Goal: Transaction & Acquisition: Purchase product/service

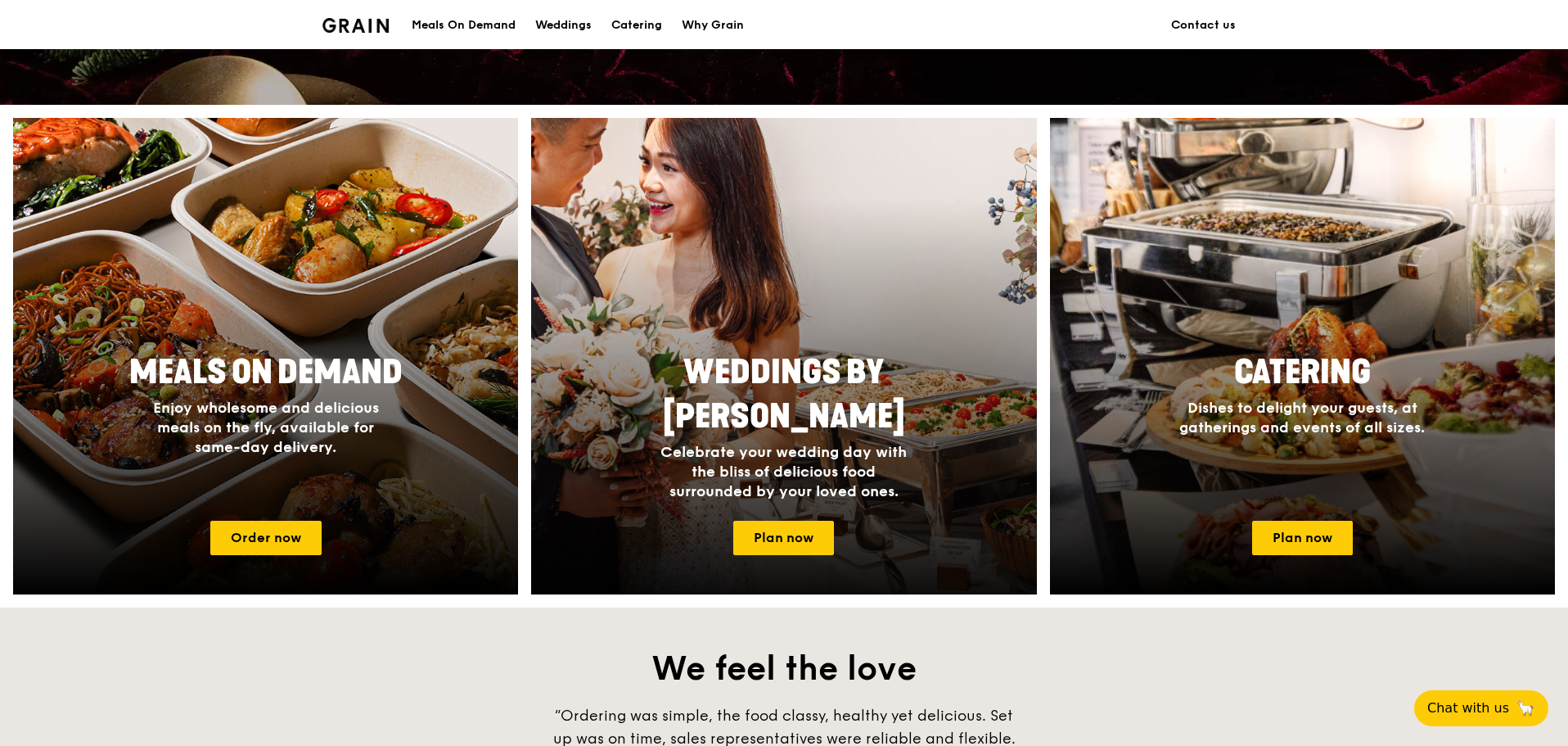
scroll to position [573, 0]
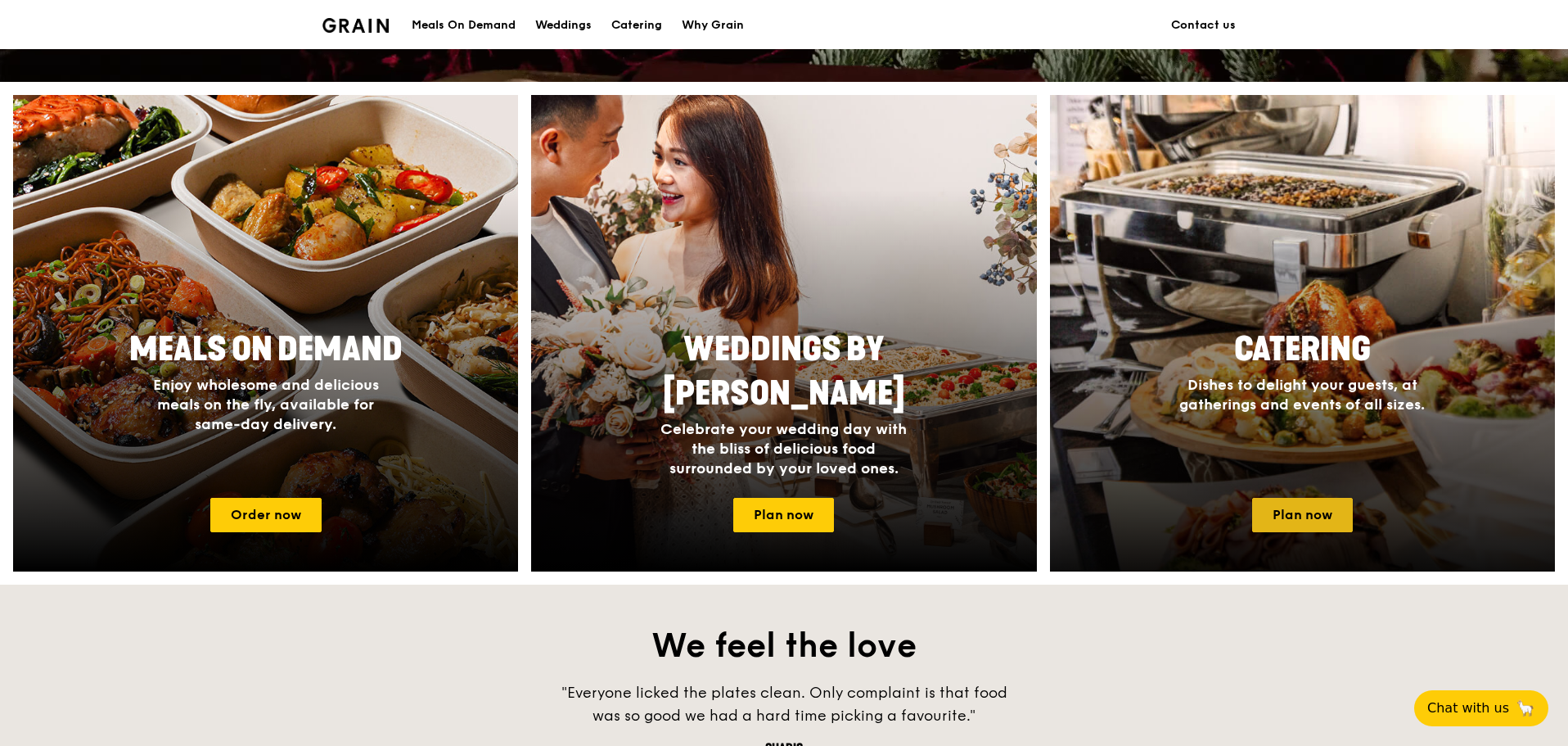
click at [1291, 513] on link "Plan now" at bounding box center [1303, 515] width 101 height 35
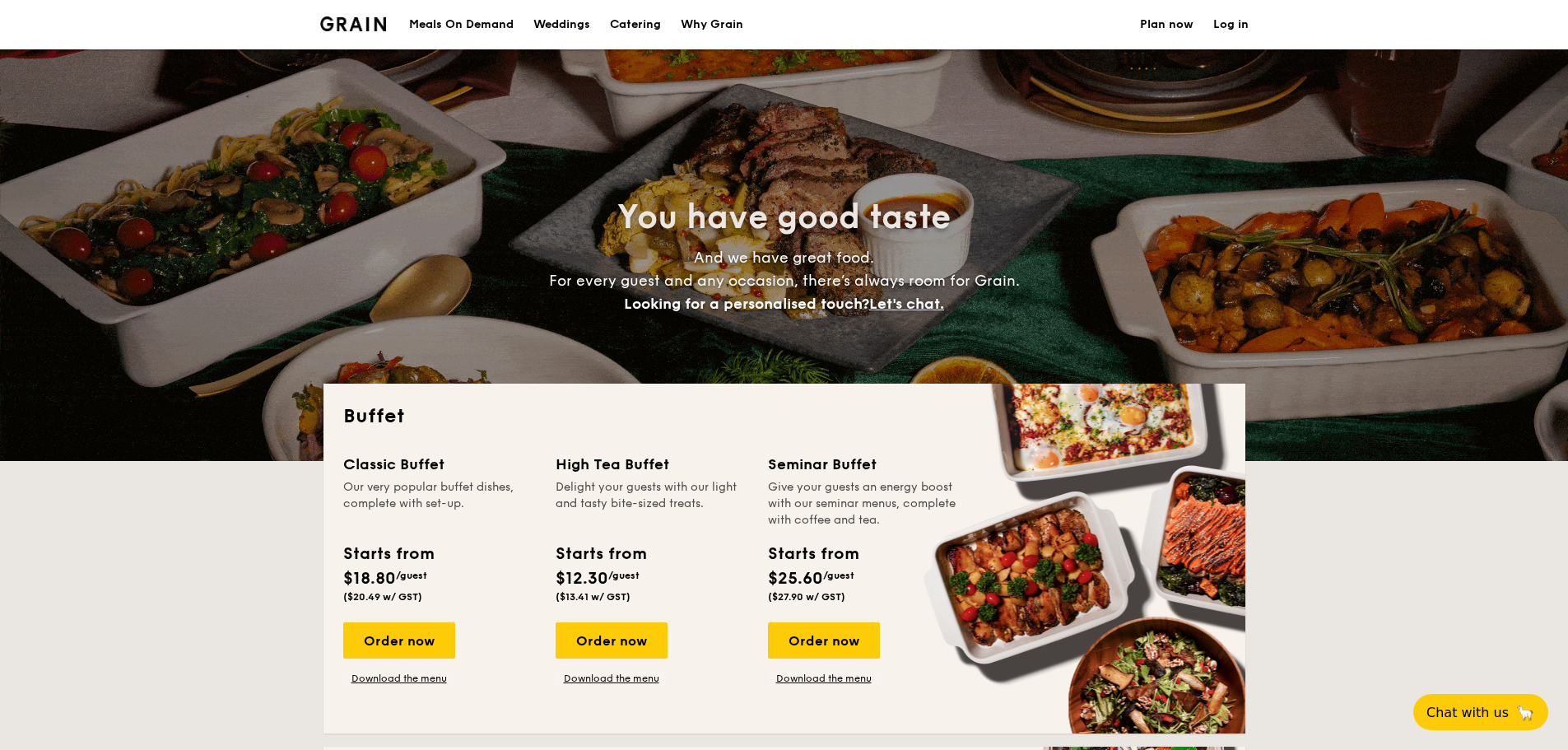
select select
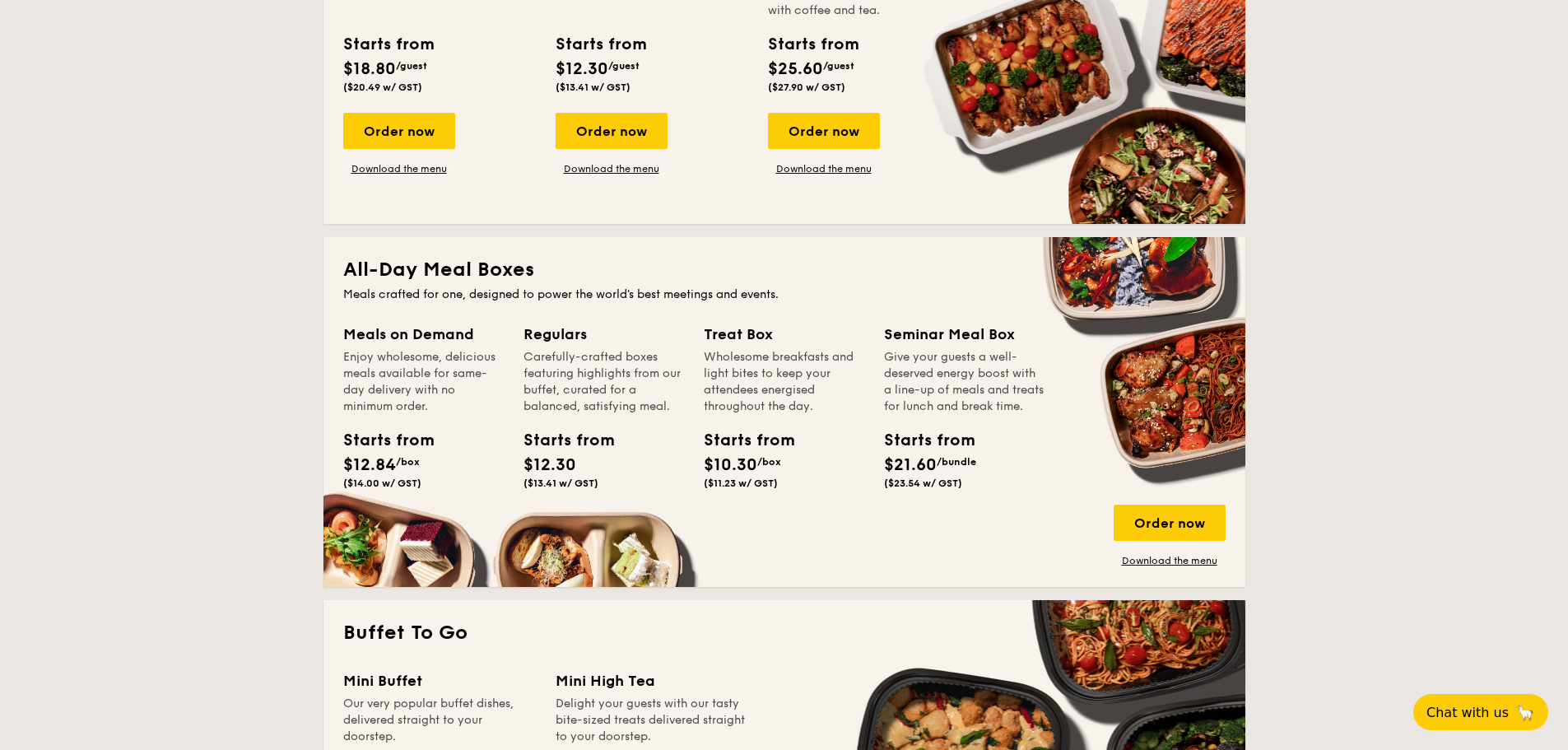
scroll to position [329, 0]
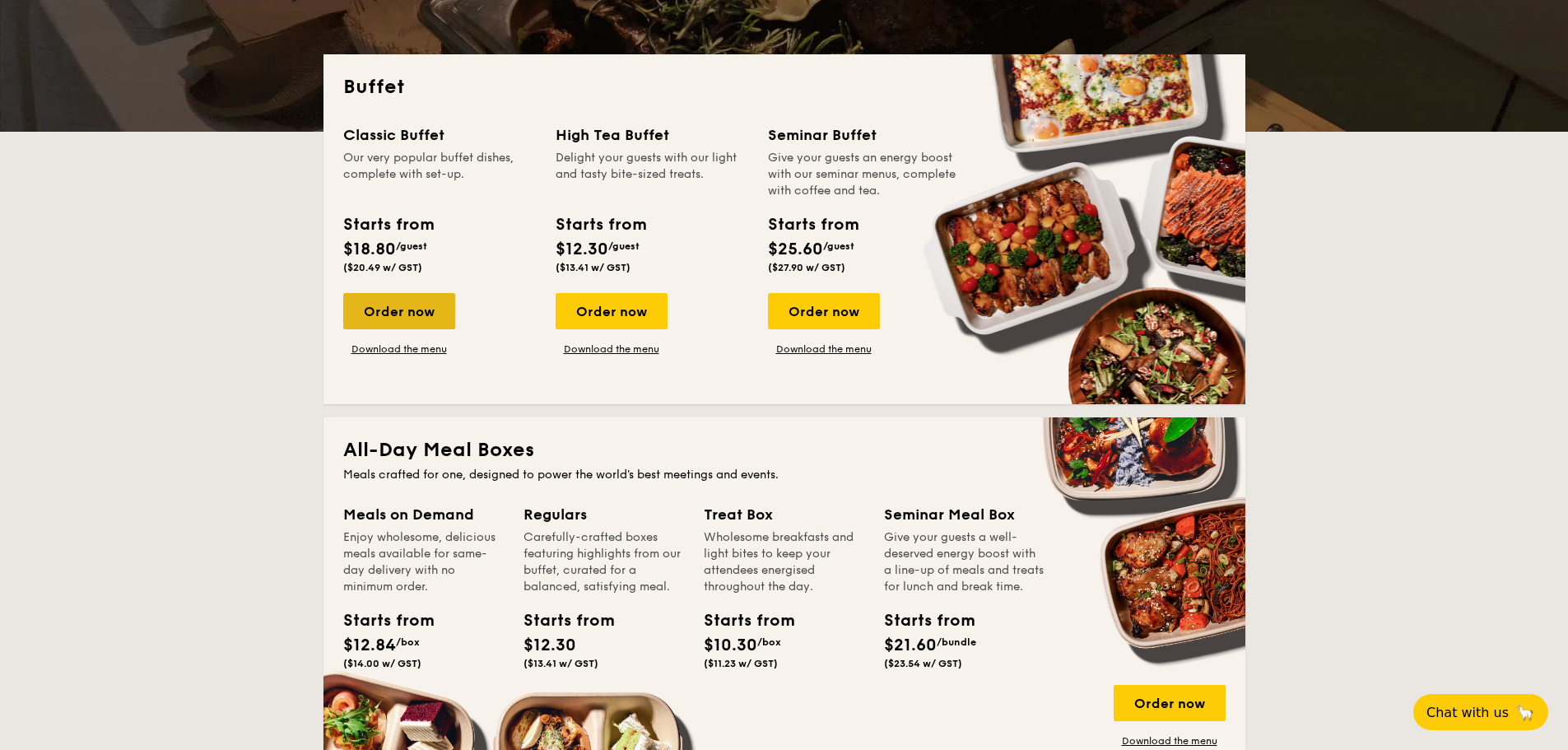
click at [363, 315] on div "Order now" at bounding box center [399, 311] width 112 height 36
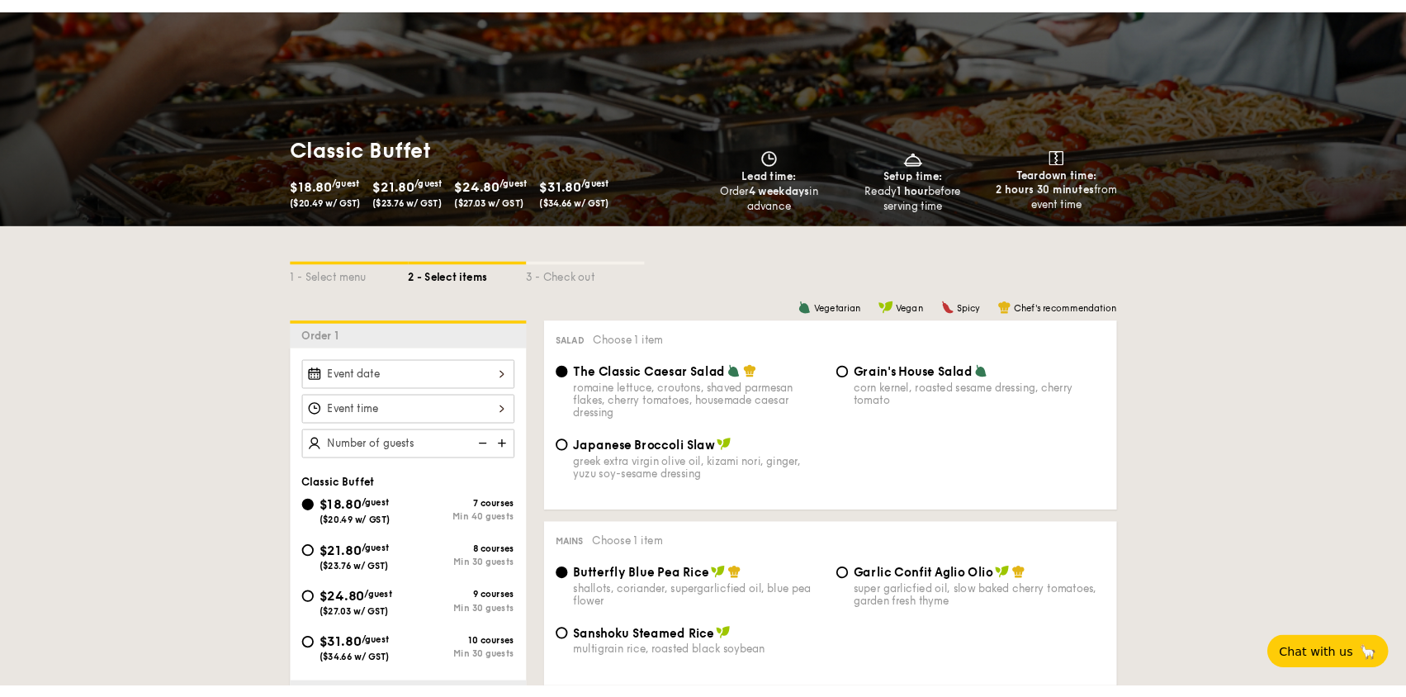
scroll to position [248, 0]
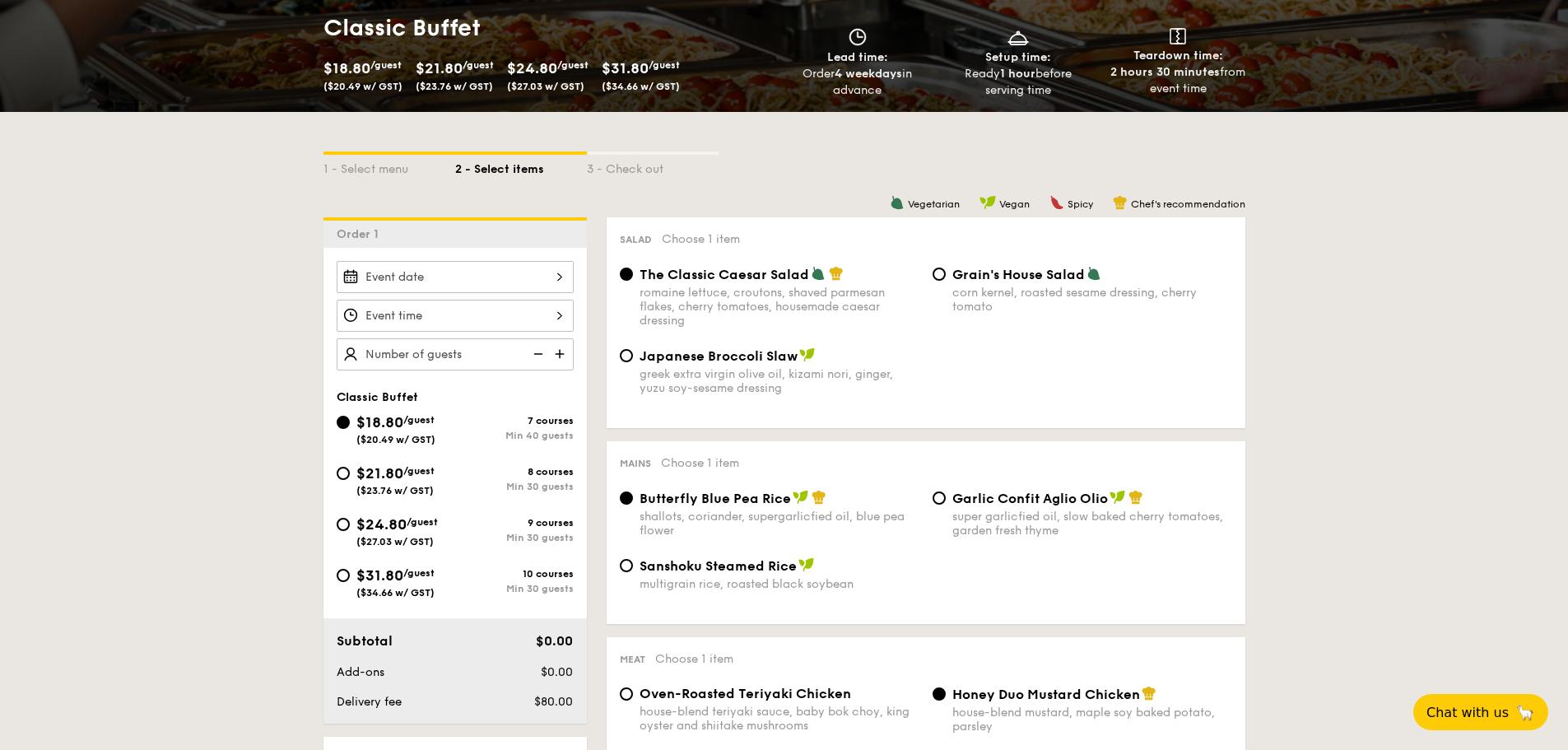
click at [634, 565] on div "Sanshoku Steamed Rice multigrain rice, roasted black soybean" at bounding box center [770, 574] width 313 height 34
click at [618, 562] on div "Sanshoku Steamed Rice multigrain rice, roasted black soybean" at bounding box center [770, 574] width 313 height 34
click at [624, 564] on input "Sanshoku Steamed Rice multigrain rice, roasted black soybean" at bounding box center [626, 564] width 13 height 13
radio input "true"
click at [942, 279] on input "Grain's House Salad corn kernel, roasted sesame dressing, cherry tomato" at bounding box center [939, 273] width 13 height 13
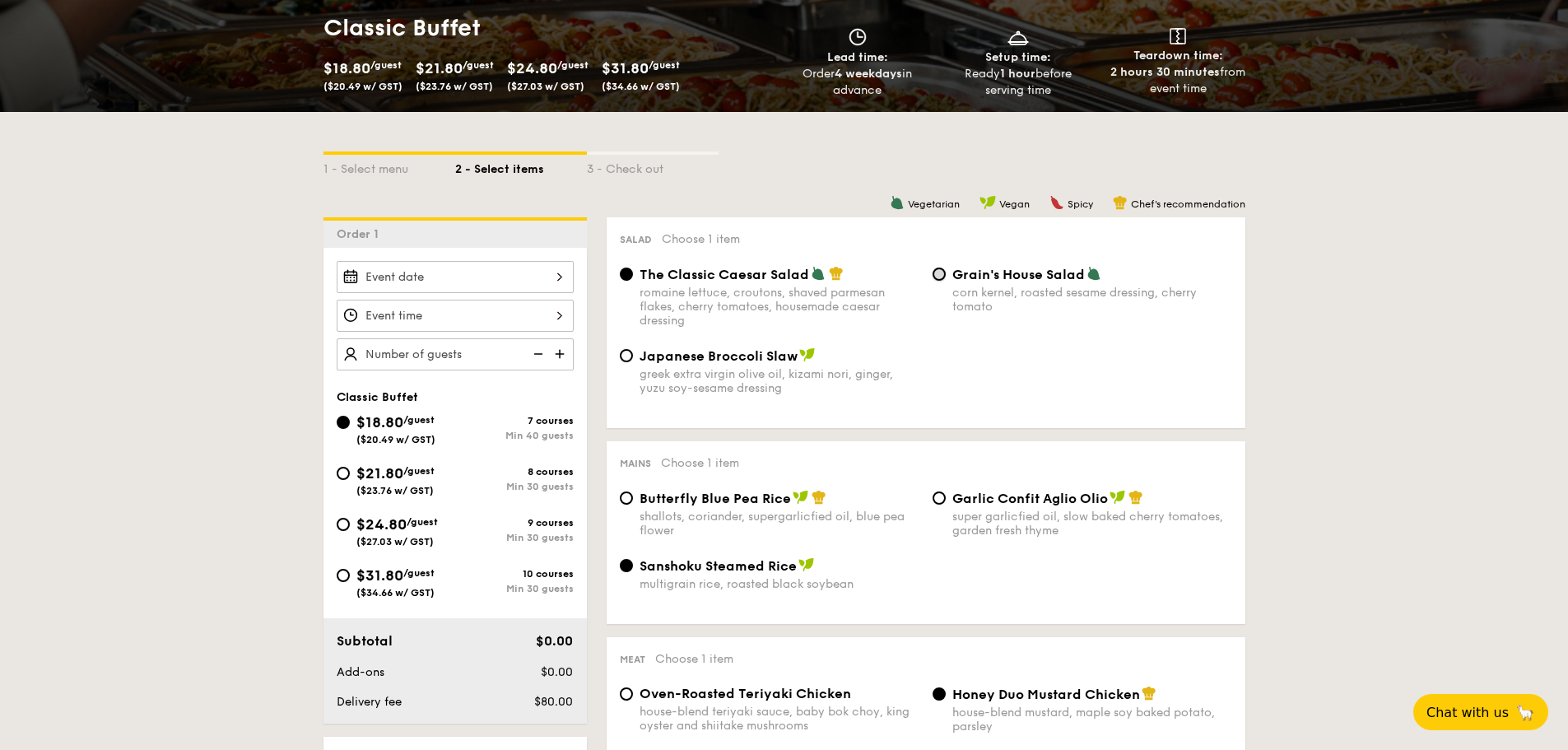
radio input "true"
click at [749, 264] on div "Salad Choose 1 item The Classic Caesar Salad romaine lettuce, croutons, shaved …" at bounding box center [926, 322] width 638 height 210
click at [738, 280] on span "The Classic Caesar Salad" at bounding box center [724, 274] width 170 height 16
click at [633, 280] on input "The Classic Caesar Salad romaine lettuce, croutons, shaved parmesan flakes, che…" at bounding box center [626, 273] width 13 height 13
radio input "true"
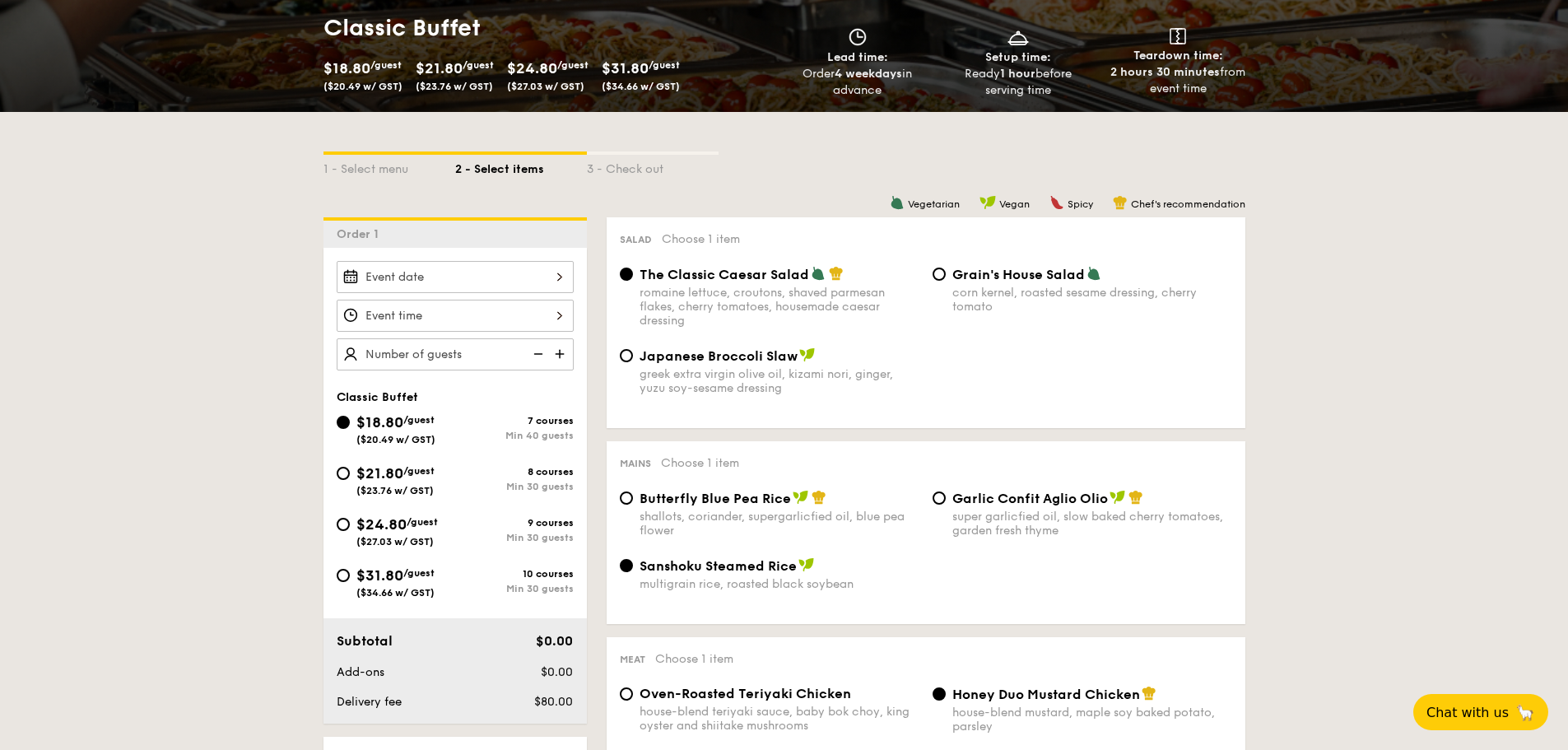
click at [927, 280] on div "Grain's House Salad corn kernel, roasted sesame dressing, cherry tomato" at bounding box center [1083, 290] width 313 height 48
click at [974, 276] on span "Grain's House Salad" at bounding box center [1018, 274] width 133 height 16
click at [946, 276] on input "Grain's House Salad corn kernel, roasted sesame dressing, cherry tomato" at bounding box center [939, 273] width 13 height 13
radio input "true"
click at [689, 365] on div "Japanese Broccoli Slaw greek extra virgin olive oil, kizami [PERSON_NAME], yuzu…" at bounding box center [779, 371] width 280 height 48
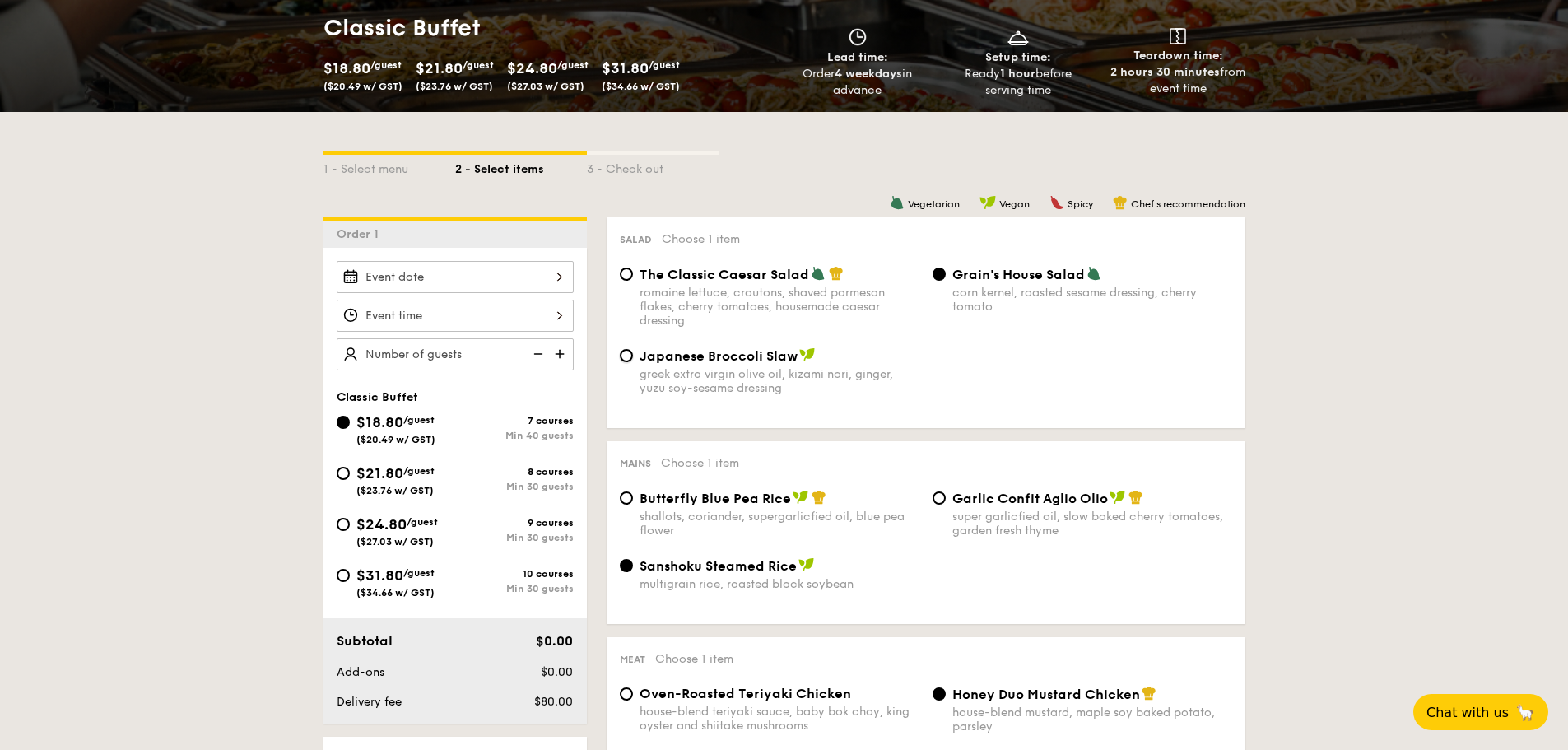
click at [633, 362] on input "Japanese Broccoli Slaw greek extra virgin olive oil, kizami [PERSON_NAME], yuzu…" at bounding box center [626, 355] width 13 height 13
radio input "true"
click at [968, 273] on span "Grain's House Salad" at bounding box center [1018, 274] width 133 height 16
click at [946, 273] on input "Grain's House Salad corn kernel, roasted sesame dressing, cherry tomato" at bounding box center [939, 273] width 13 height 13
radio input "true"
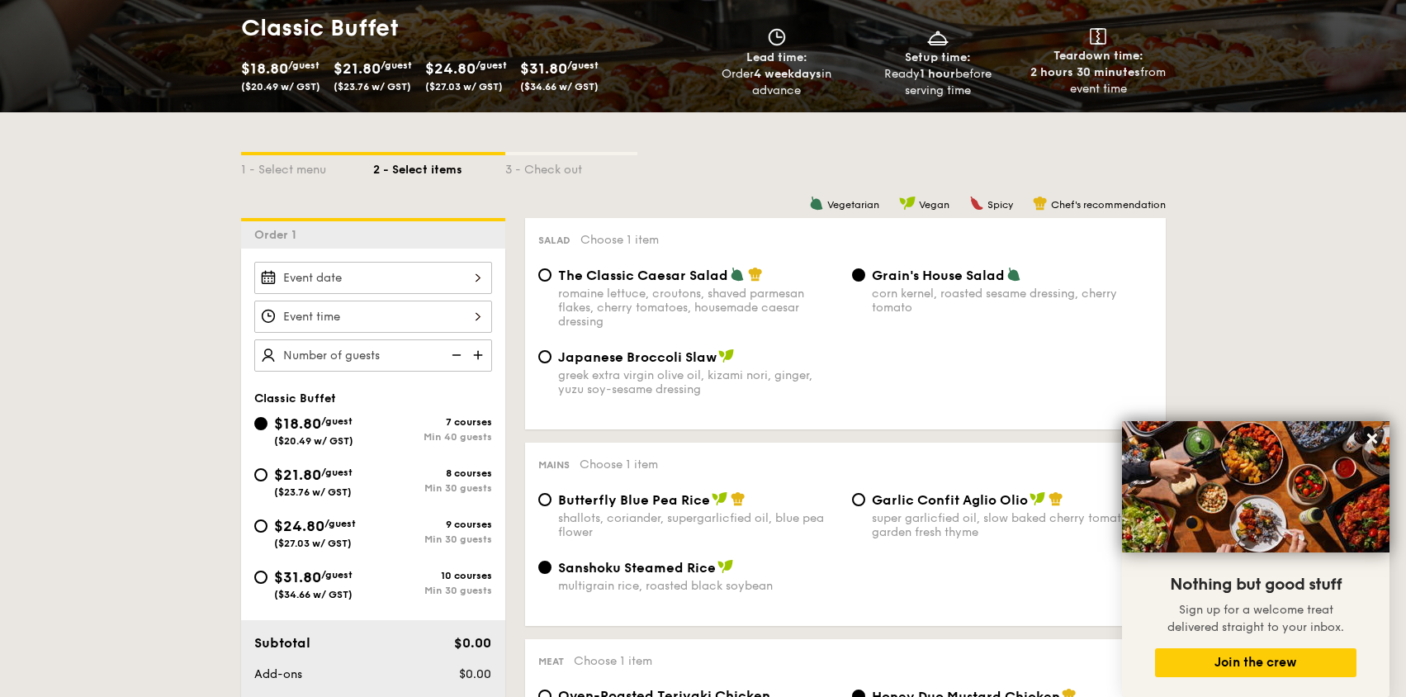
scroll to position [330, 0]
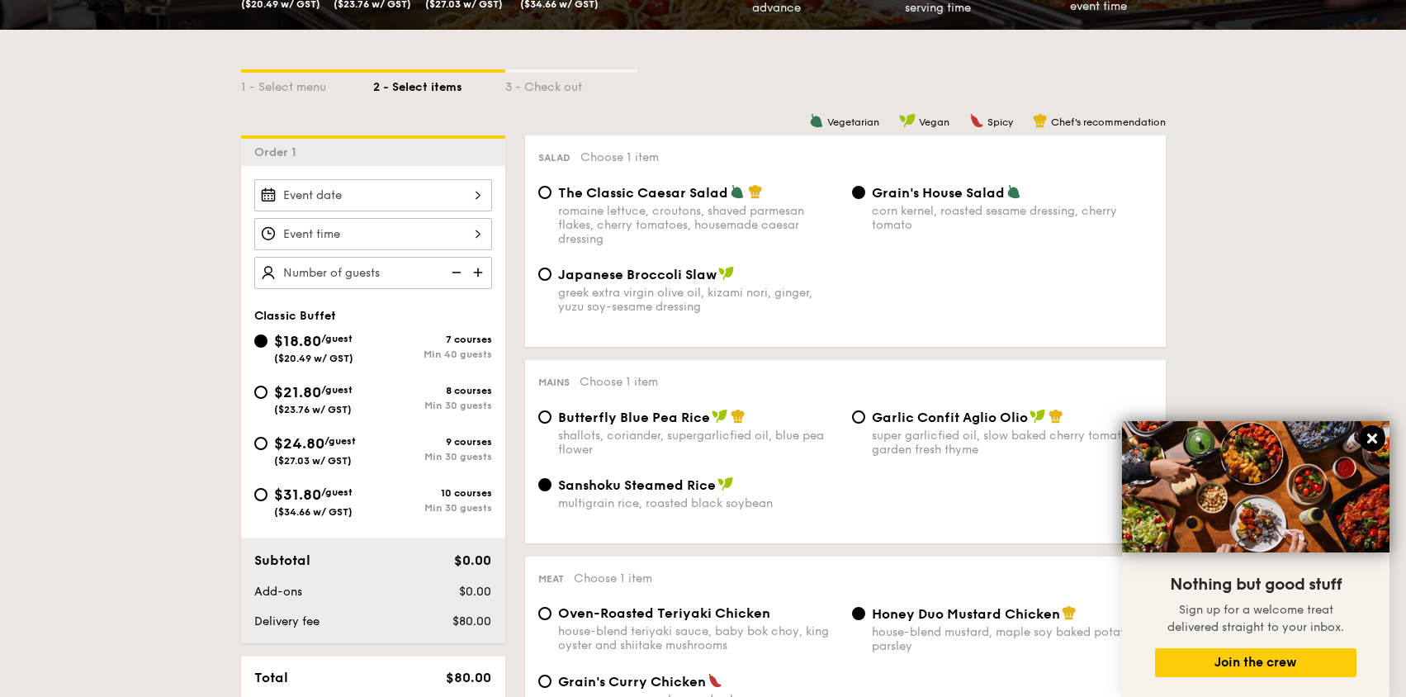
click at [1367, 437] on icon at bounding box center [1371, 438] width 15 height 15
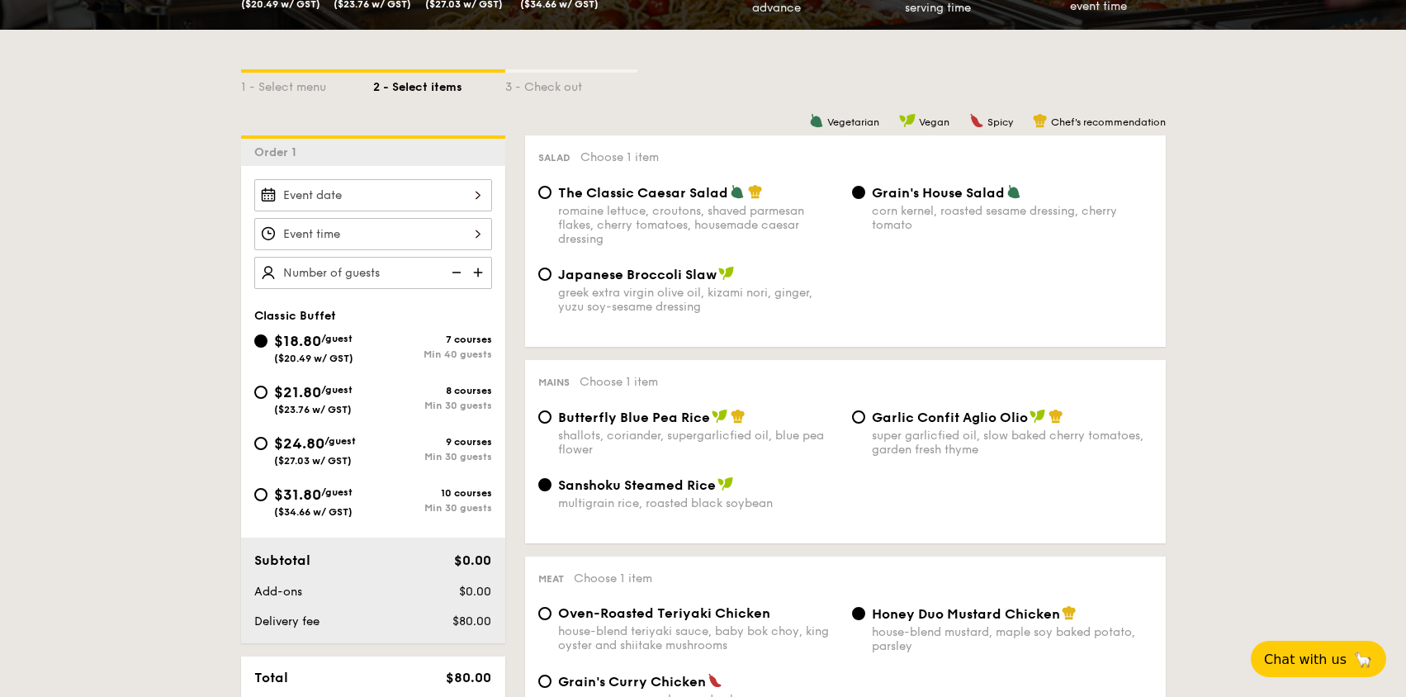
scroll to position [413, 0]
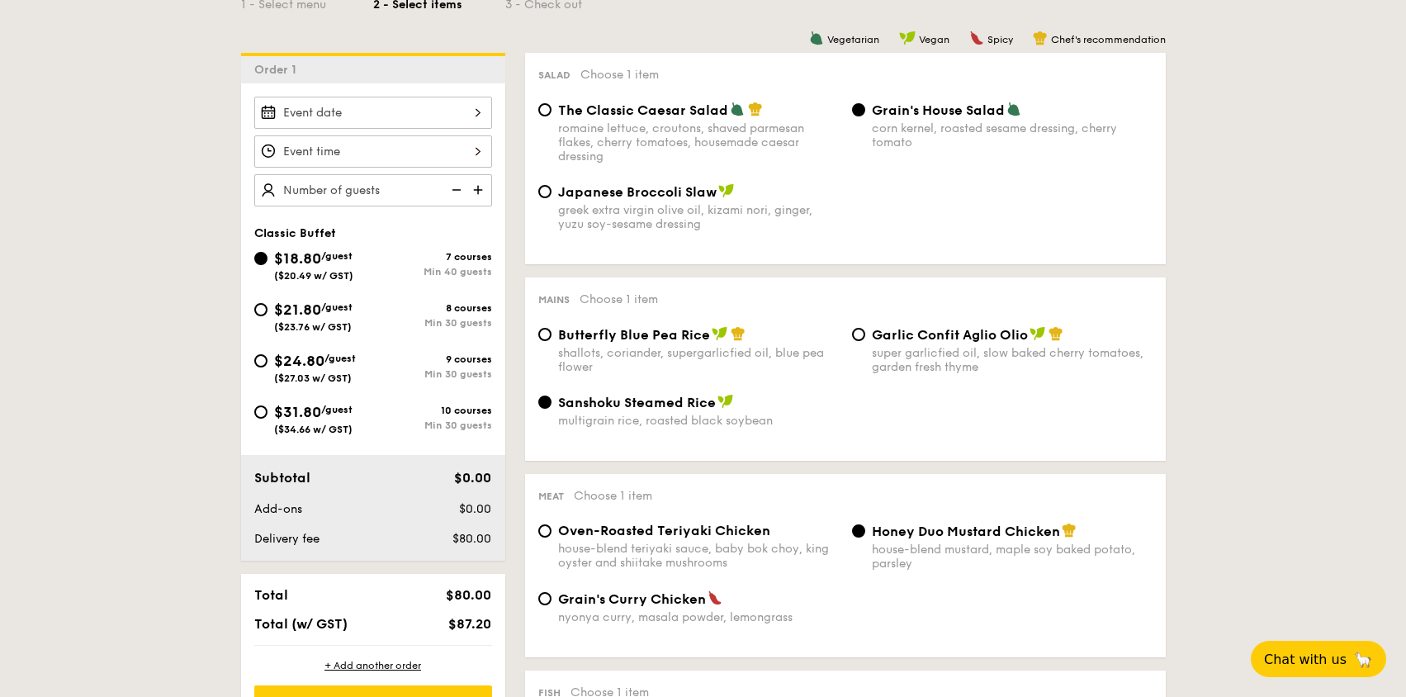
click at [917, 353] on div "super garlicfied oil, slow baked cherry tomatoes, garden fresh thyme" at bounding box center [1012, 360] width 281 height 28
click at [865, 341] on input "Garlic Confit Aglio Olio super garlicfied oil, slow baked cherry tomatoes, gard…" at bounding box center [858, 334] width 13 height 13
radio input "true"
click at [711, 394] on div "Sanshoku Steamed Rice" at bounding box center [698, 402] width 281 height 17
click at [551, 395] on input "Sanshoku Steamed Rice multigrain rice, roasted black soybean" at bounding box center [544, 401] width 13 height 13
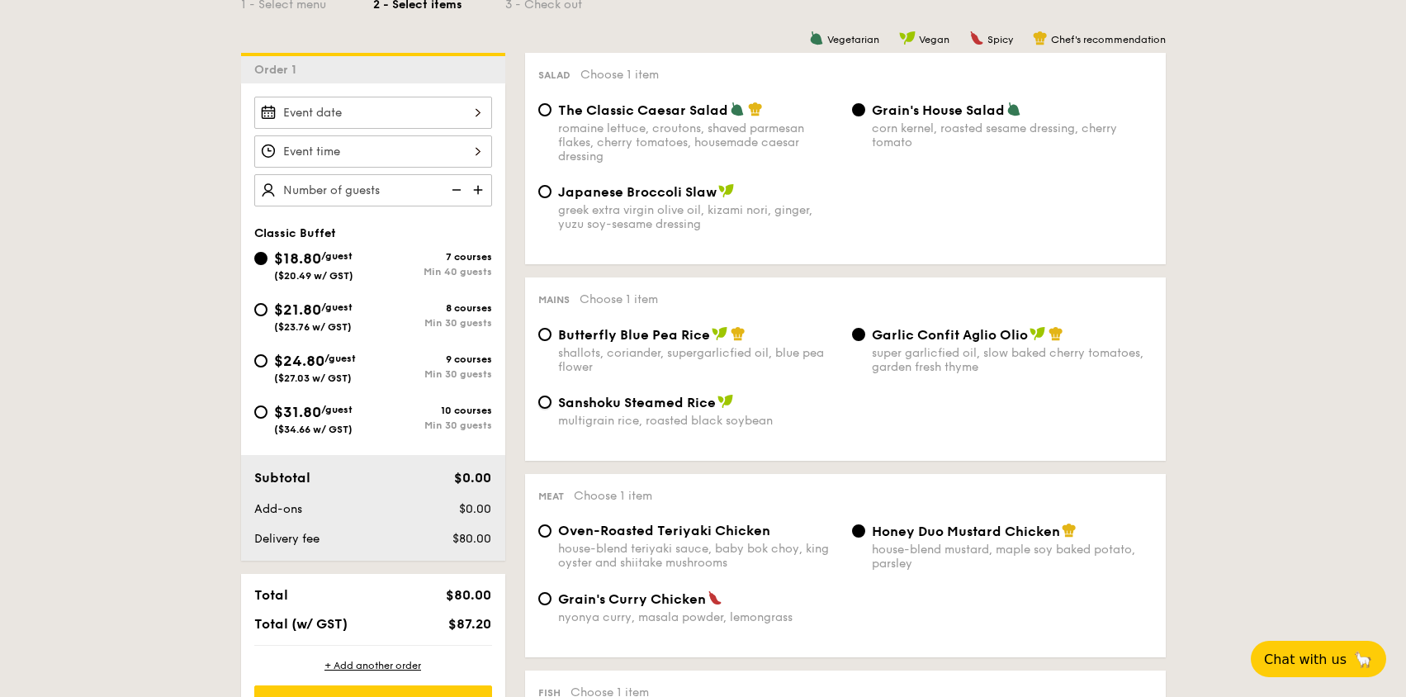
radio input "true"
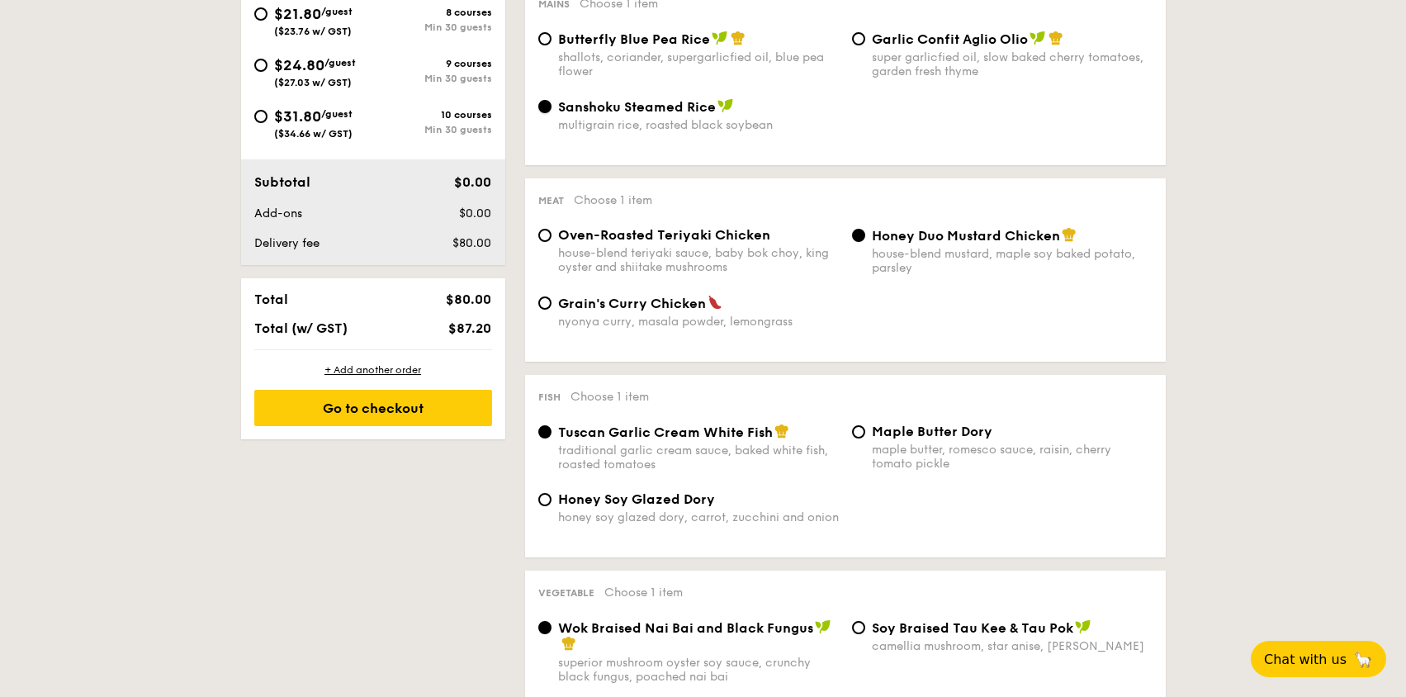
scroll to position [825, 0]
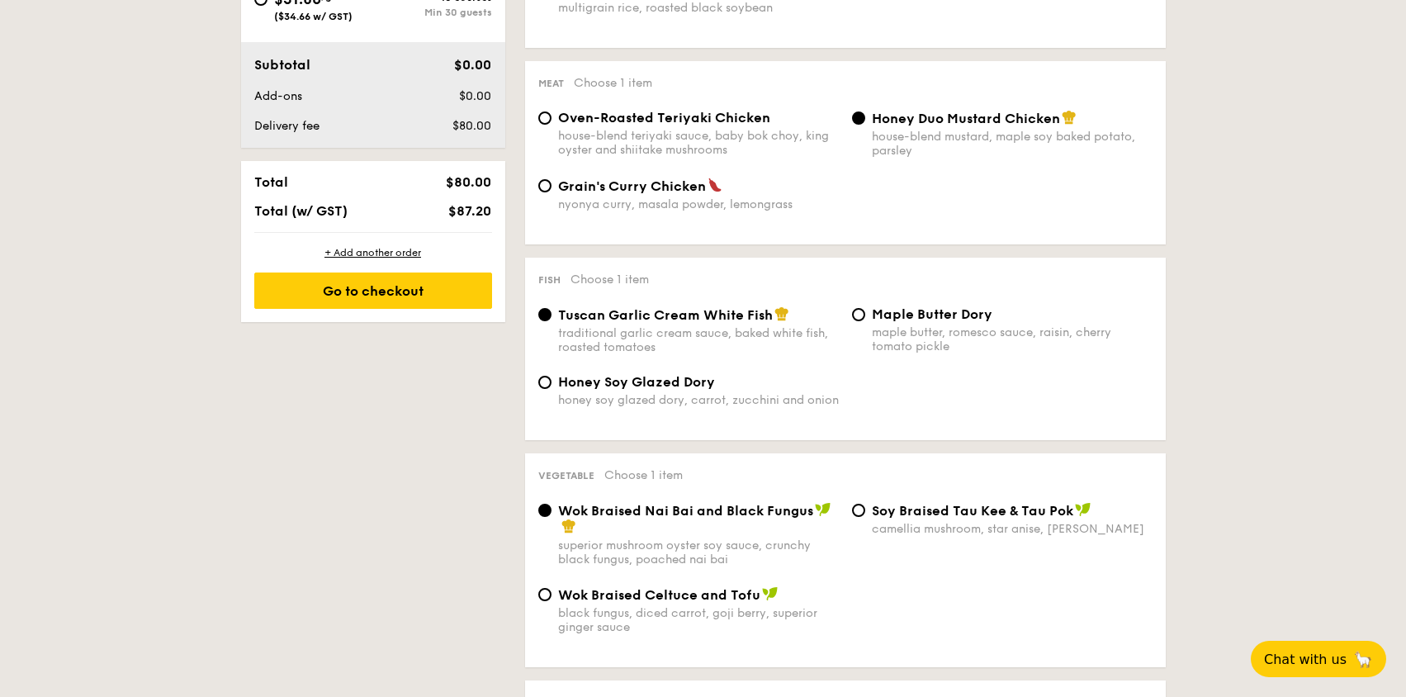
click at [689, 166] on div "Oven-Roasted Teriyaki Chicken house-blend teriyaki sauce, baby bok choy, king o…" at bounding box center [845, 144] width 627 height 68
drag, startPoint x: 948, startPoint y: 128, endPoint x: 1054, endPoint y: 164, distance: 112.5
click at [1054, 164] on div "Oven-Roasted Teriyaki Chicken house-blend teriyaki sauce, baby bok choy, king o…" at bounding box center [845, 144] width 627 height 68
click at [1236, 182] on div "1 - Select menu 2 - Select items 3 - Check out Order 1 Classic Buffet $18.80 /g…" at bounding box center [703, 564] width 1406 height 2060
click at [659, 125] on div "Oven-Roasted Teriyaki Chicken house-blend teriyaki sauce, baby bok choy, king o…" at bounding box center [698, 133] width 281 height 47
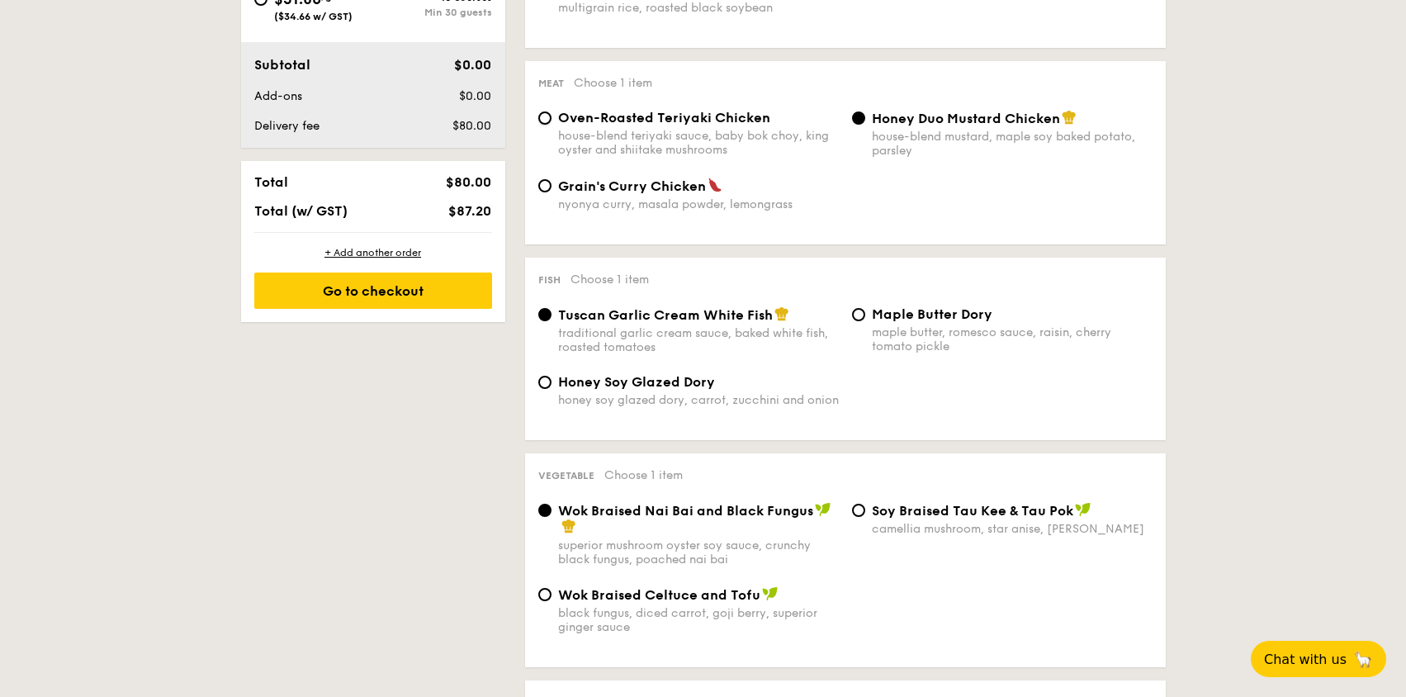
click at [551, 125] on input "Oven-Roasted Teriyaki Chicken house-blend teriyaki sauce, baby bok choy, king o…" at bounding box center [544, 117] width 13 height 13
radio input "true"
click at [959, 133] on div "house-blend mustard, maple soy baked potato, parsley" at bounding box center [1012, 144] width 281 height 28
click at [865, 125] on input "Honey Duo Mustard Chicken house-blend mustard, maple soy baked potato, parsley" at bounding box center [858, 117] width 13 height 13
radio input "true"
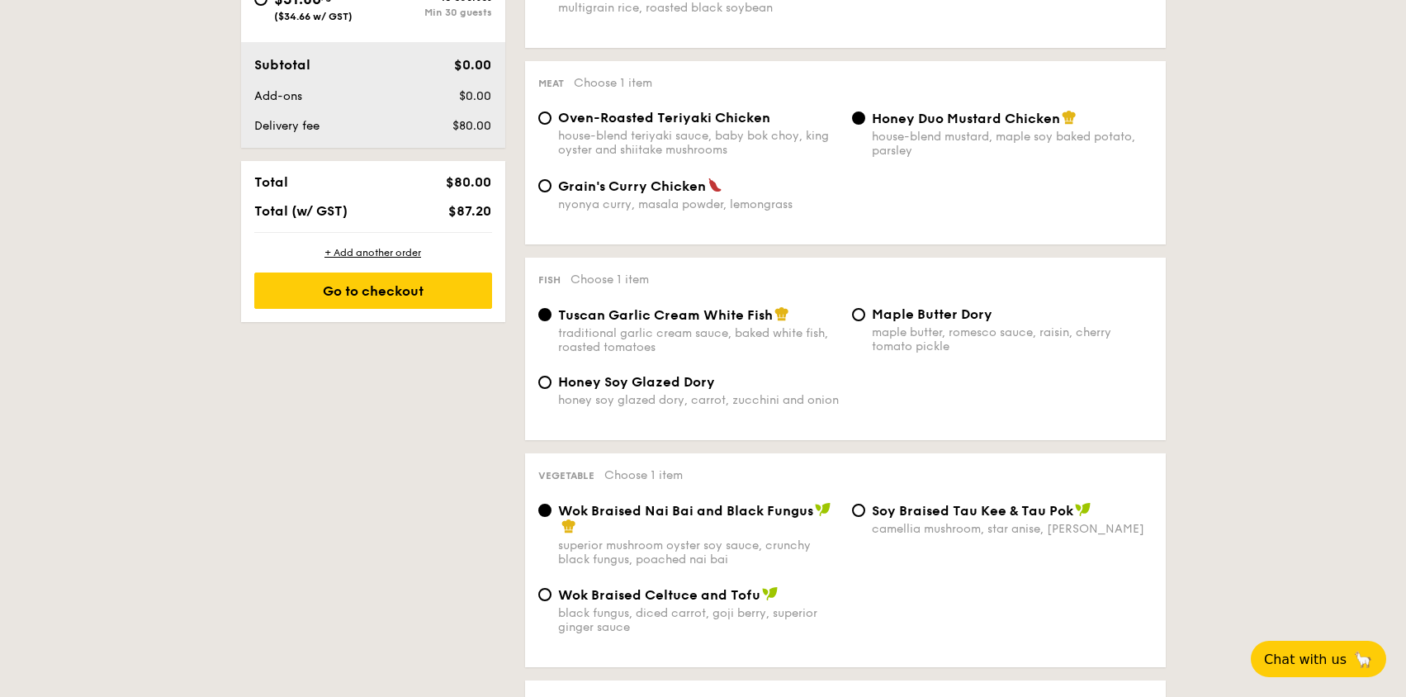
click at [941, 318] on span "Maple Butter Dory" at bounding box center [932, 314] width 121 height 16
click at [865, 318] on input "Maple Butter Dory maple butter, romesco sauce, raisin, cherry tomato pickle" at bounding box center [858, 314] width 13 height 13
radio input "true"
click at [622, 329] on div "traditional garlic cream sauce, baked white fish, roasted tomatoes" at bounding box center [698, 340] width 281 height 28
click at [551, 321] on input "Tuscan Garlic Cream White Fish traditional garlic cream sauce, baked white fish…" at bounding box center [544, 314] width 13 height 13
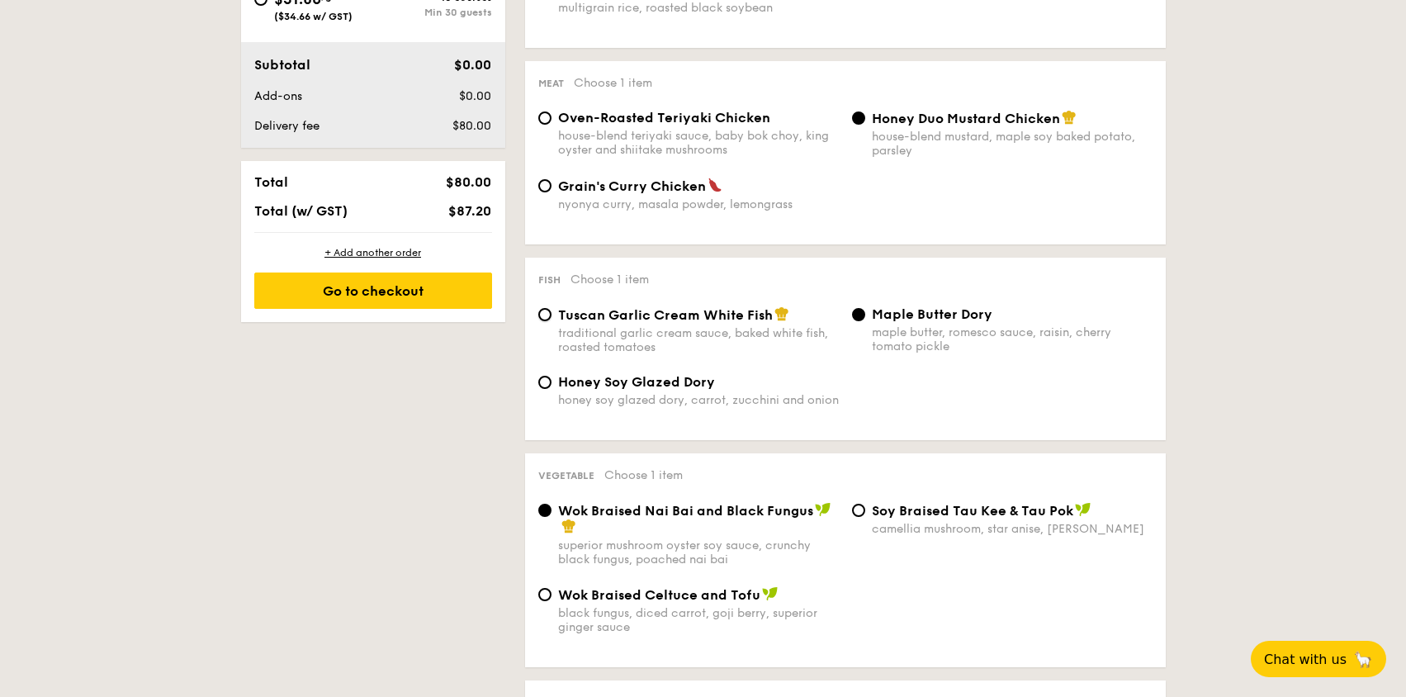
radio input "true"
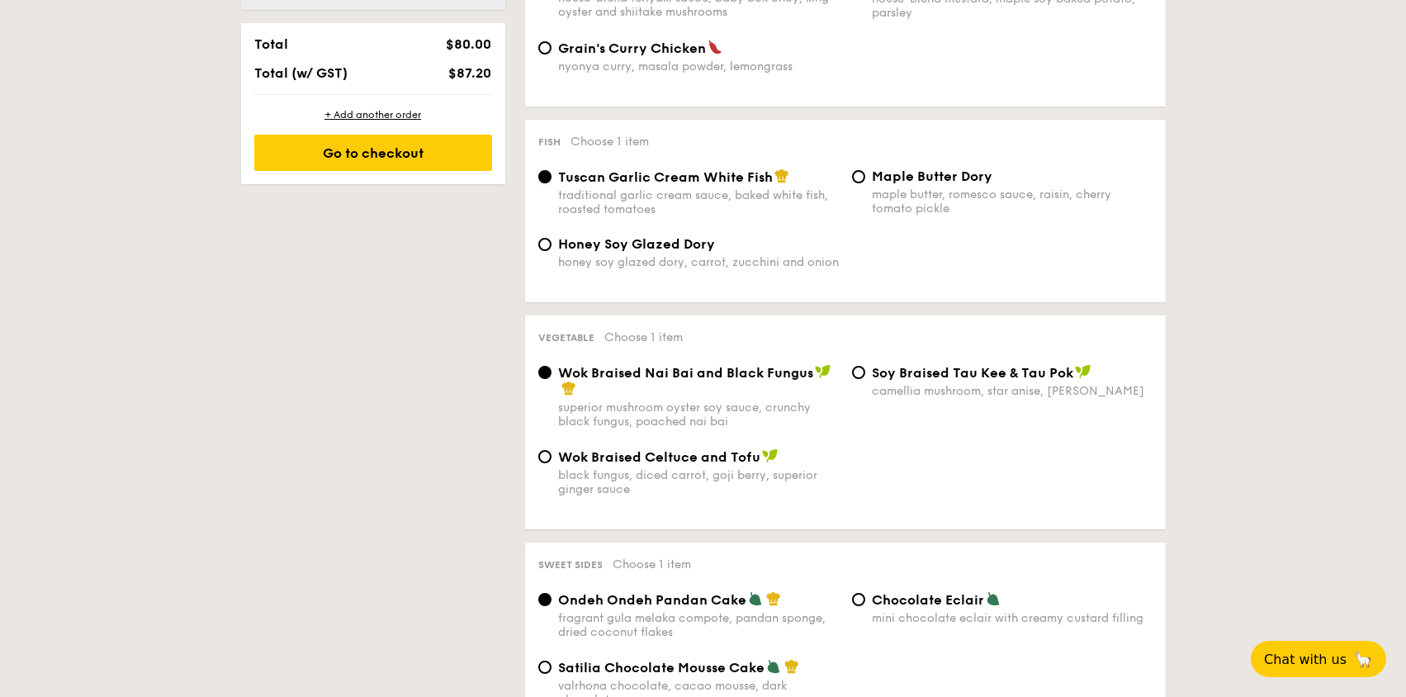
scroll to position [1073, 0]
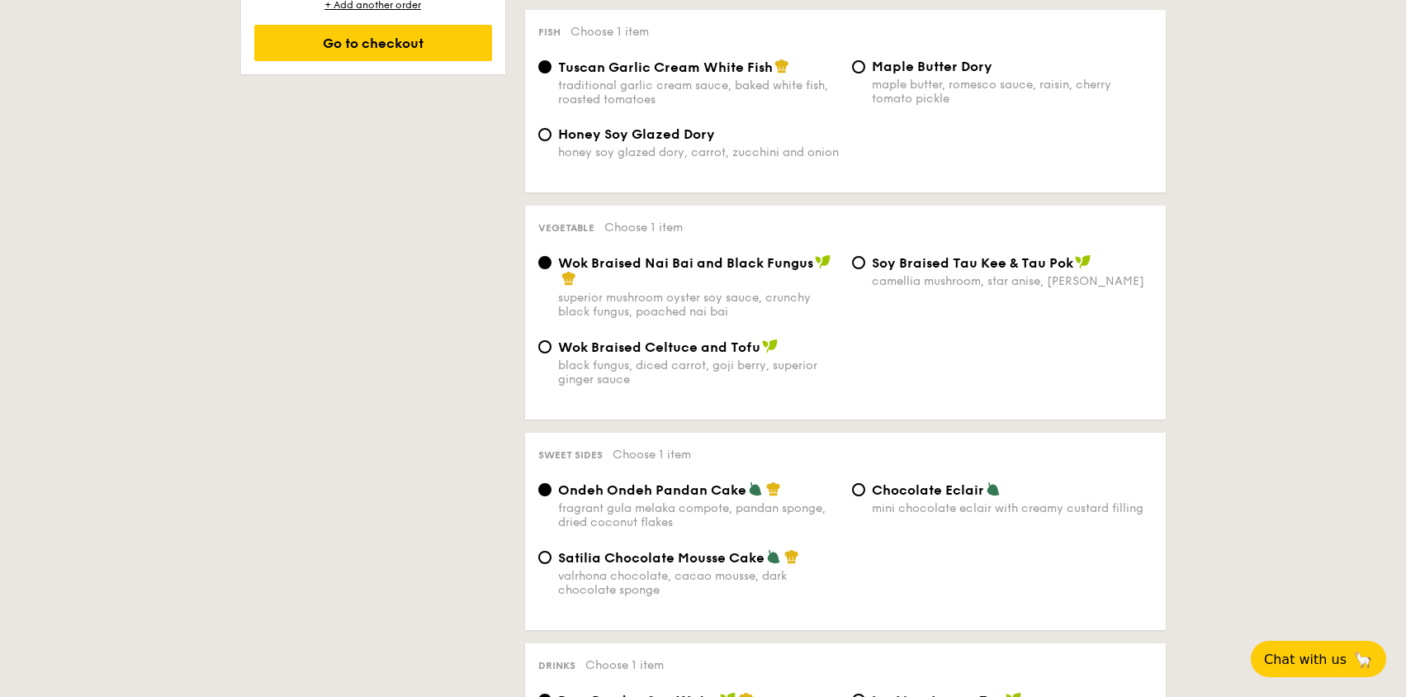
click at [958, 229] on div "Vegetable Choose 1 item" at bounding box center [845, 227] width 614 height 16
click at [998, 272] on div "⁠Soy Braised Tau Kee & Tau Pok camellia mushroom, star anise, goji [PERSON_NAME]" at bounding box center [1012, 271] width 281 height 34
click at [865, 269] on input "⁠Soy Braised Tau Kee & Tau Pok camellia mushroom, star anise, goji [PERSON_NAME]" at bounding box center [858, 262] width 13 height 13
radio input "true"
click at [669, 272] on div "Wok Braised Nai Bai and Black Fungus" at bounding box center [698, 270] width 281 height 33
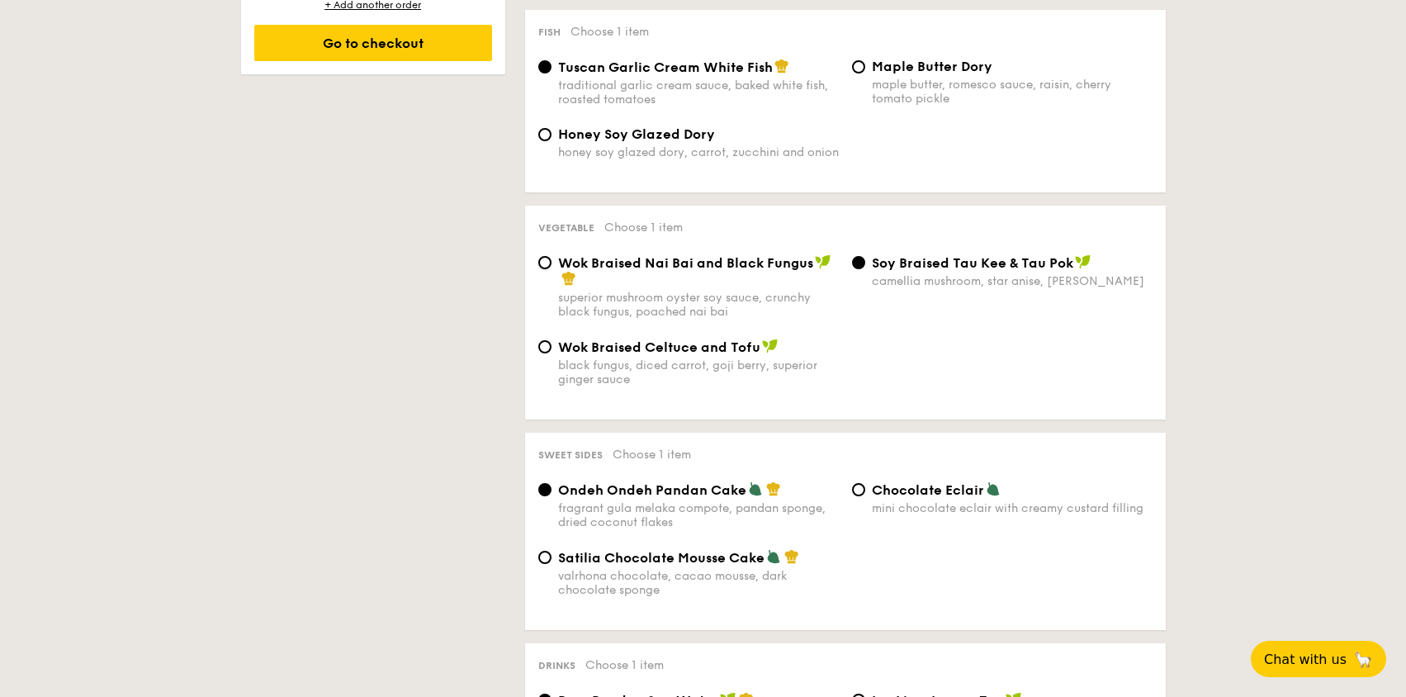
click at [551, 269] on input "Wok Braised Nai Bai and Black Fungus superior mushroom oyster soy sauce, crunch…" at bounding box center [544, 262] width 13 height 13
radio input "true"
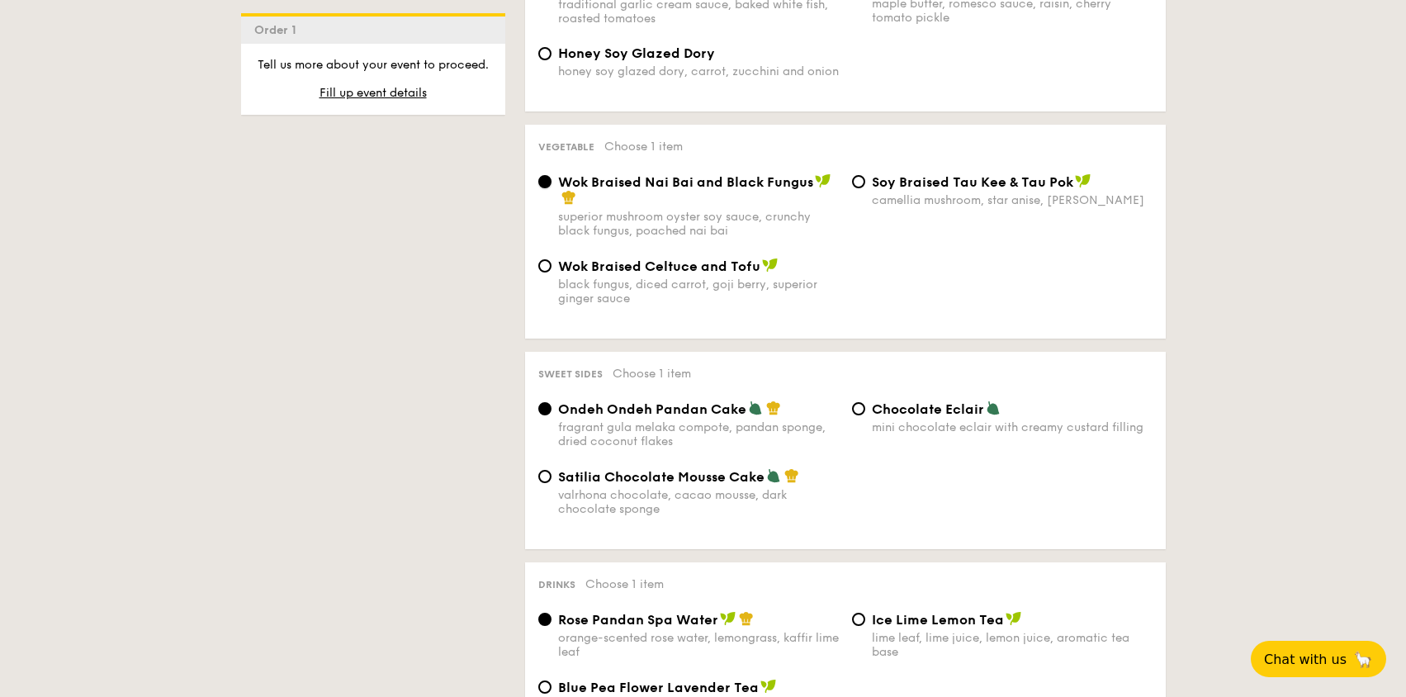
scroll to position [1238, 0]
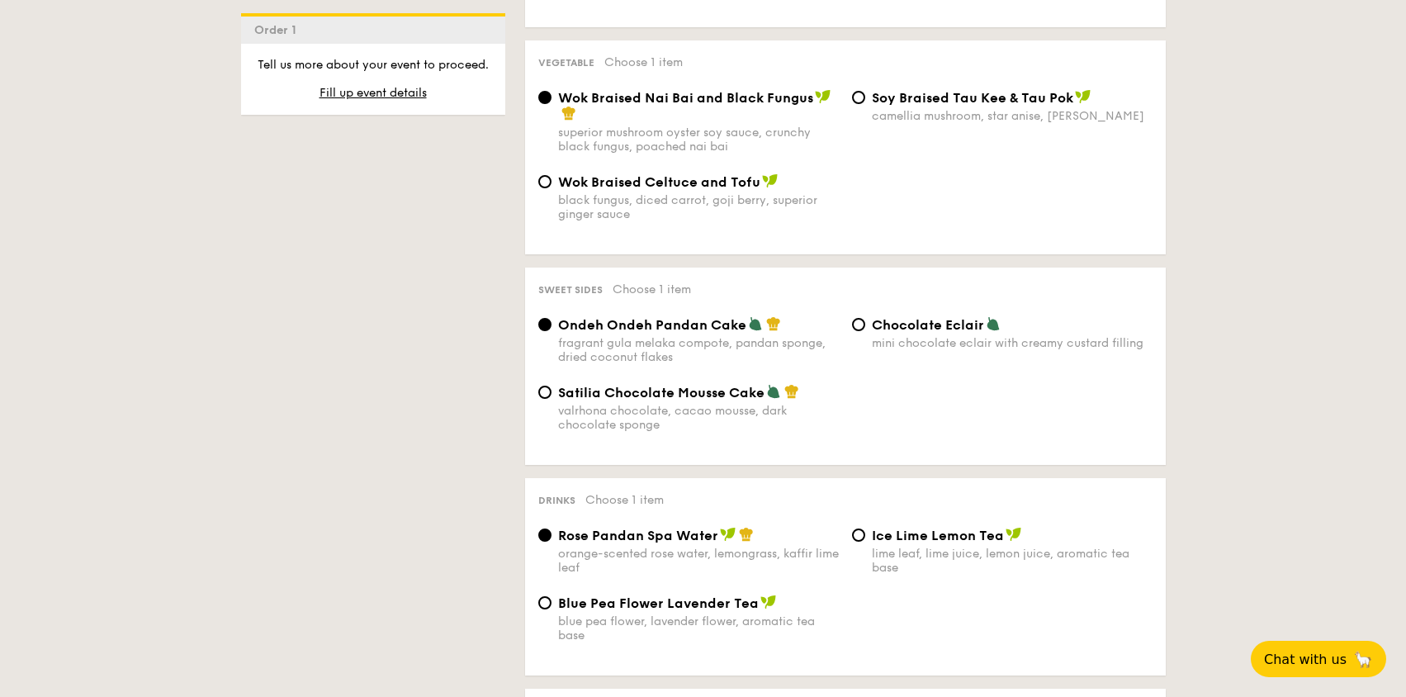
click at [636, 385] on span "Satilia Chocolate Mousse Cake" at bounding box center [661, 393] width 206 height 16
click at [551, 385] on input "Satilia Chocolate Mousse Cake valrhona chocolate, cacao mousse, dark chocolate …" at bounding box center [544, 391] width 13 height 13
radio input "true"
click at [917, 312] on div "Sweet sides Choose 1 item Ondeh Ondeh Pandan Cake fragrant [PERSON_NAME] melaka…" at bounding box center [845, 365] width 640 height 197
click at [928, 326] on span "Chocolate Eclair" at bounding box center [928, 325] width 112 height 16
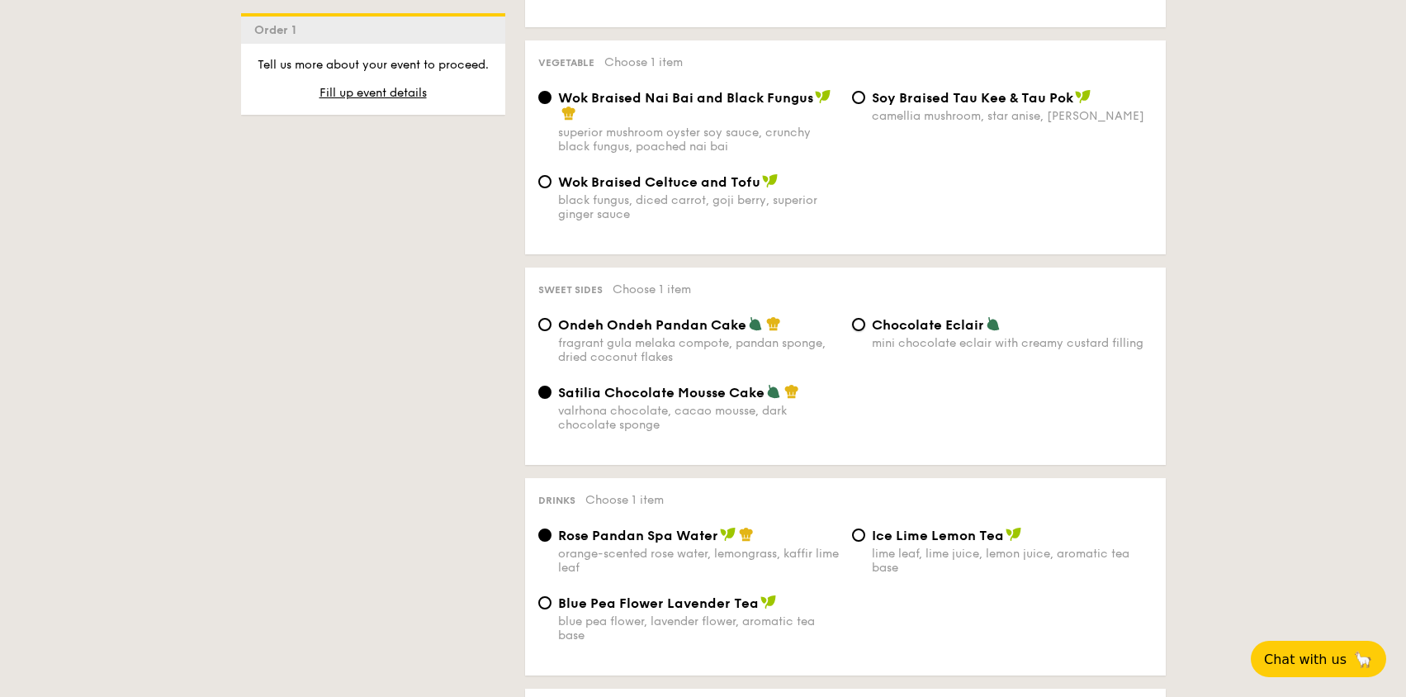
click at [865, 326] on input "Chocolate Eclair mini chocolate eclair with creamy custard filling" at bounding box center [858, 324] width 13 height 13
radio input "true"
click at [629, 330] on span "Ondeh Ondeh Pandan Cake" at bounding box center [652, 325] width 188 height 16
click at [551, 330] on input "Ondeh Ondeh Pandan Cake fragrant [PERSON_NAME] melaka compote, pandan sponge, d…" at bounding box center [544, 324] width 13 height 13
radio input "true"
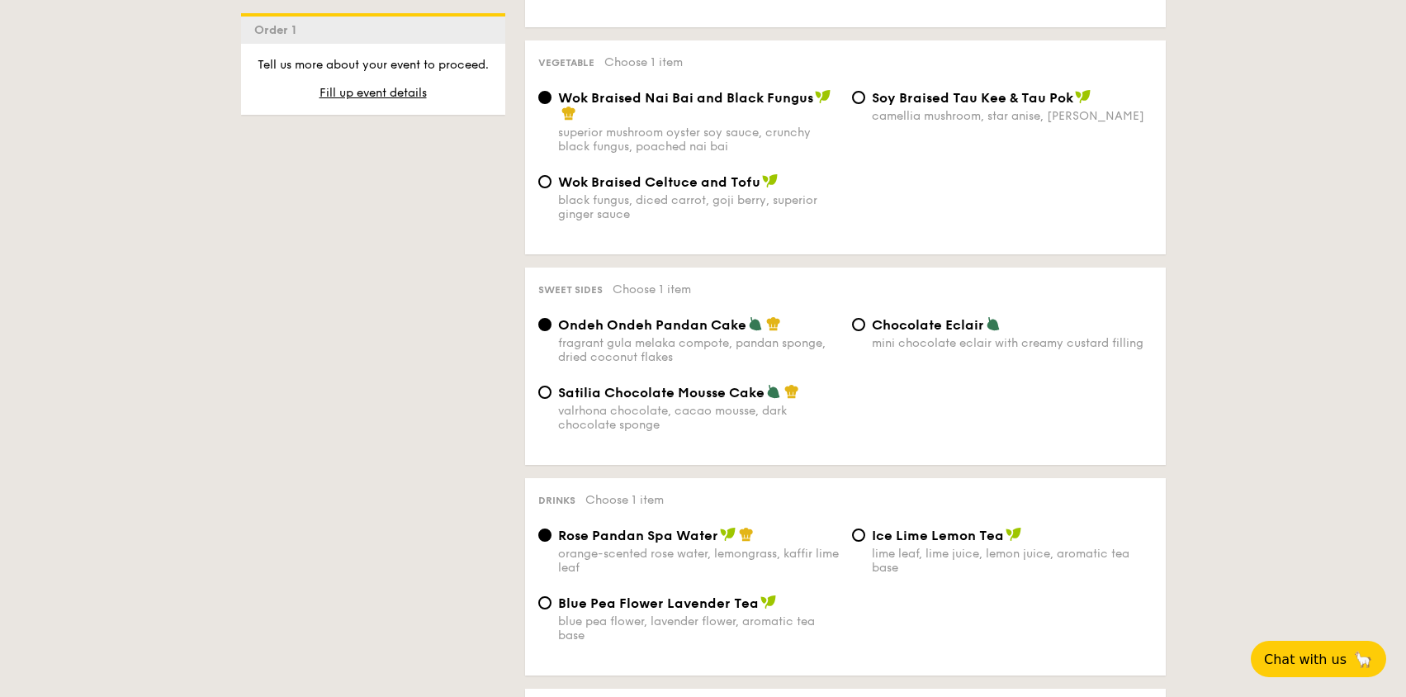
drag, startPoint x: 655, startPoint y: 385, endPoint x: 664, endPoint y: 341, distance: 45.7
click at [655, 385] on span "Satilia Chocolate Mousse Cake" at bounding box center [661, 393] width 206 height 16
click at [551, 385] on input "Satilia Chocolate Mousse Cake valrhona chocolate, cacao mousse, dark chocolate …" at bounding box center [544, 391] width 13 height 13
radio input "true"
click at [664, 333] on div "Ondeh Ondeh Pandan Cake fragrant [PERSON_NAME] melaka compote, pandan sponge, d…" at bounding box center [698, 340] width 281 height 48
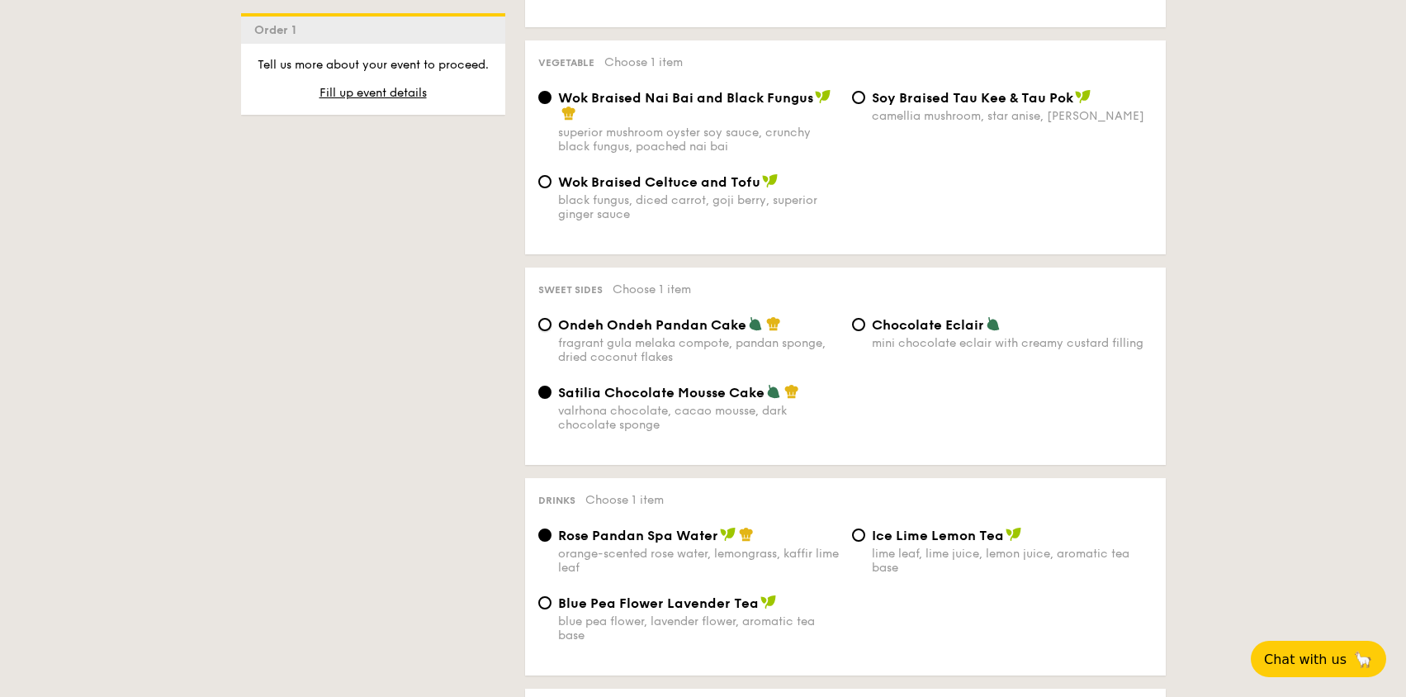
click at [551, 331] on input "Ondeh Ondeh Pandan Cake fragrant [PERSON_NAME] melaka compote, pandan sponge, d…" at bounding box center [544, 324] width 13 height 13
radio input "true"
click at [908, 337] on div "mini chocolate eclair with creamy custard filling" at bounding box center [1012, 343] width 281 height 14
click at [865, 331] on input "Chocolate Eclair mini chocolate eclair with creamy custard filling" at bounding box center [858, 324] width 13 height 13
radio input "true"
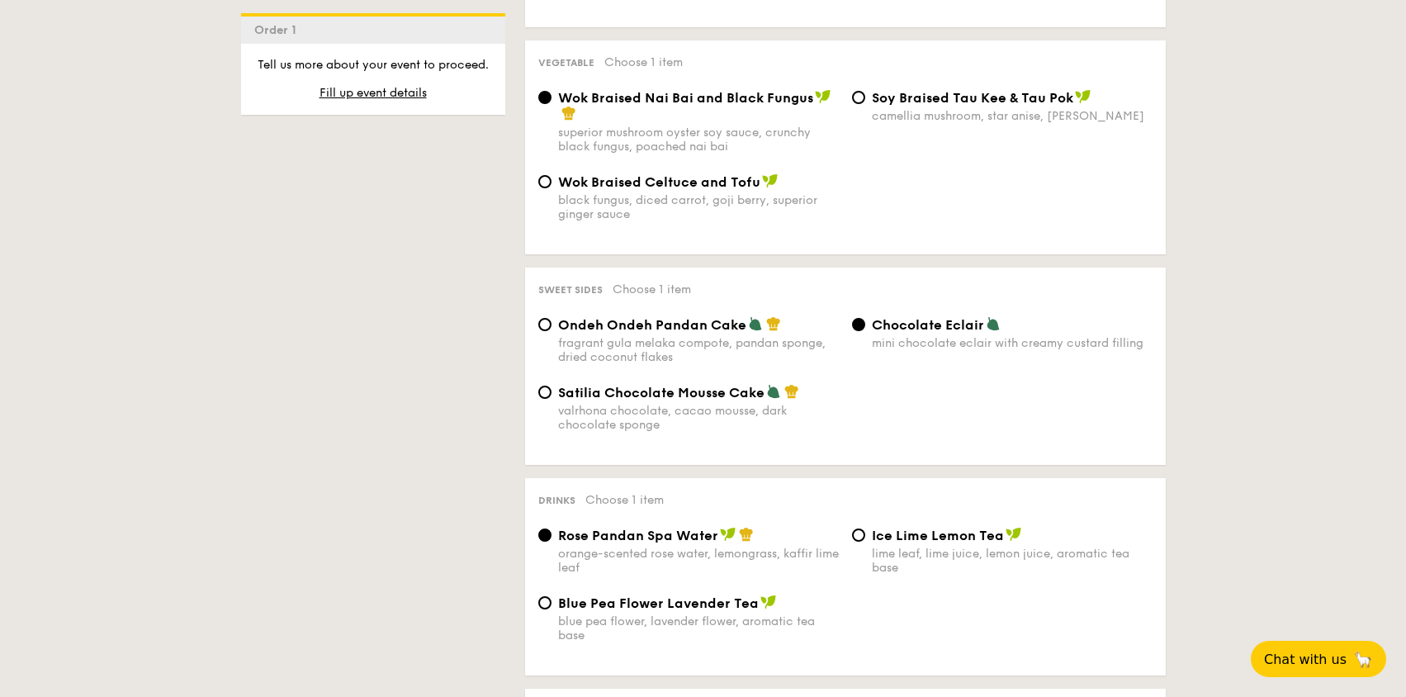
drag, startPoint x: 703, startPoint y: 398, endPoint x: 704, endPoint y: 384, distance: 14.1
click at [702, 398] on span "Satilia Chocolate Mousse Cake" at bounding box center [661, 393] width 206 height 16
click at [551, 398] on input "Satilia Chocolate Mousse Cake valrhona chocolate, cacao mousse, dark chocolate …" at bounding box center [544, 391] width 13 height 13
radio input "true"
click at [666, 309] on div "Sweet sides Choose 1 item Ondeh Ondeh Pandan Cake fragrant [PERSON_NAME] melaka…" at bounding box center [845, 365] width 640 height 197
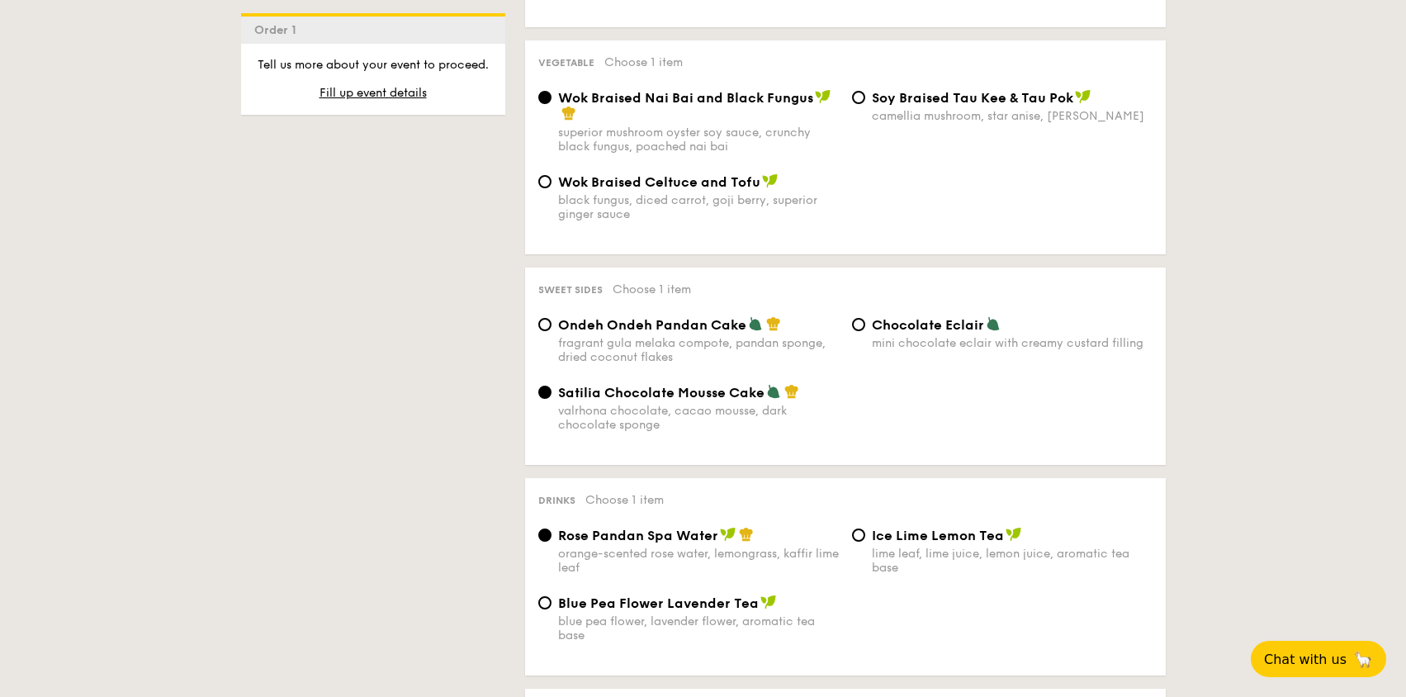
click at [683, 346] on div "fragrant gula melaka compote, pandan sponge, dried coconut flakes" at bounding box center [698, 350] width 281 height 28
click at [551, 331] on input "Ondeh Ondeh Pandan Cake fragrant [PERSON_NAME] melaka compote, pandan sponge, d…" at bounding box center [544, 324] width 13 height 13
radio input "true"
click at [963, 332] on span "Chocolate Eclair" at bounding box center [928, 325] width 112 height 16
click at [865, 331] on input "Chocolate Eclair mini chocolate eclair with creamy custard filling" at bounding box center [858, 324] width 13 height 13
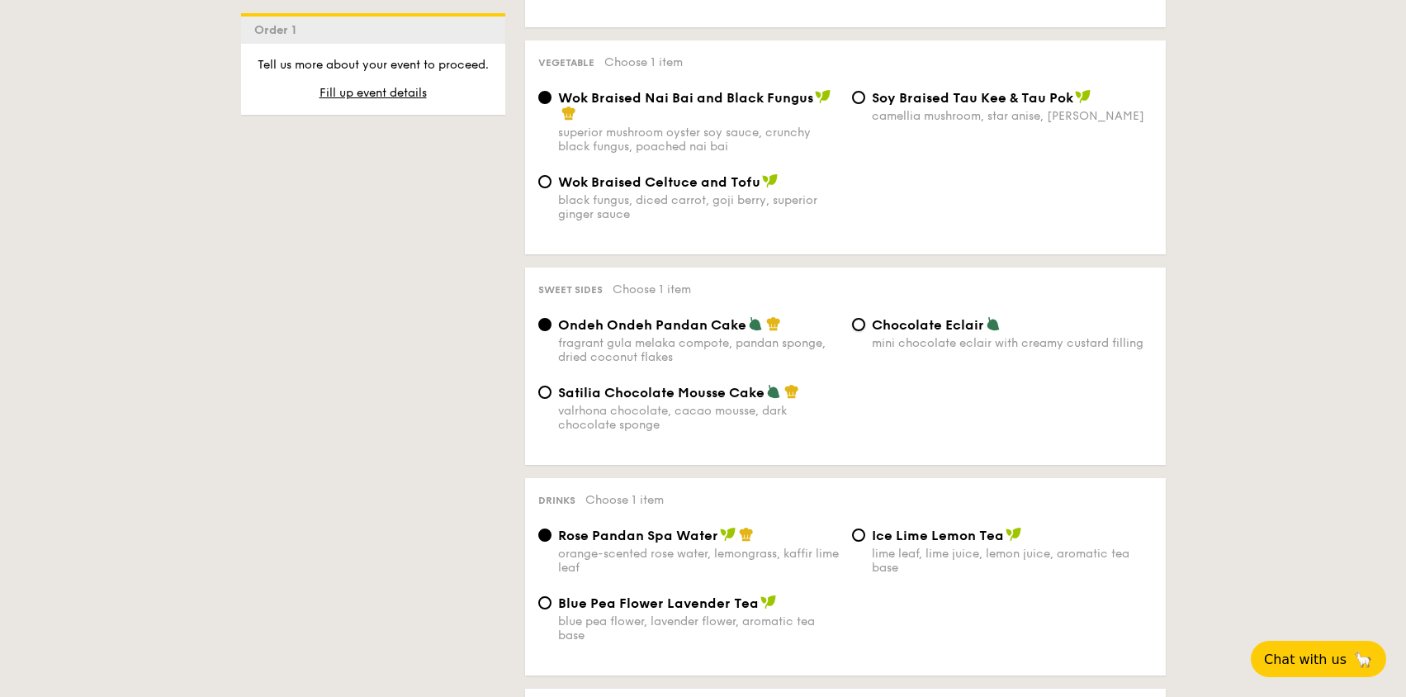
radio input "true"
click at [752, 329] on img at bounding box center [755, 323] width 15 height 15
click at [551, 329] on input "Ondeh Ondeh Pandan Cake fragrant [PERSON_NAME] melaka compote, pandan sponge, d…" at bounding box center [544, 324] width 13 height 13
radio input "true"
click at [1009, 342] on div "mini chocolate eclair with creamy custard filling" at bounding box center [1012, 343] width 281 height 14
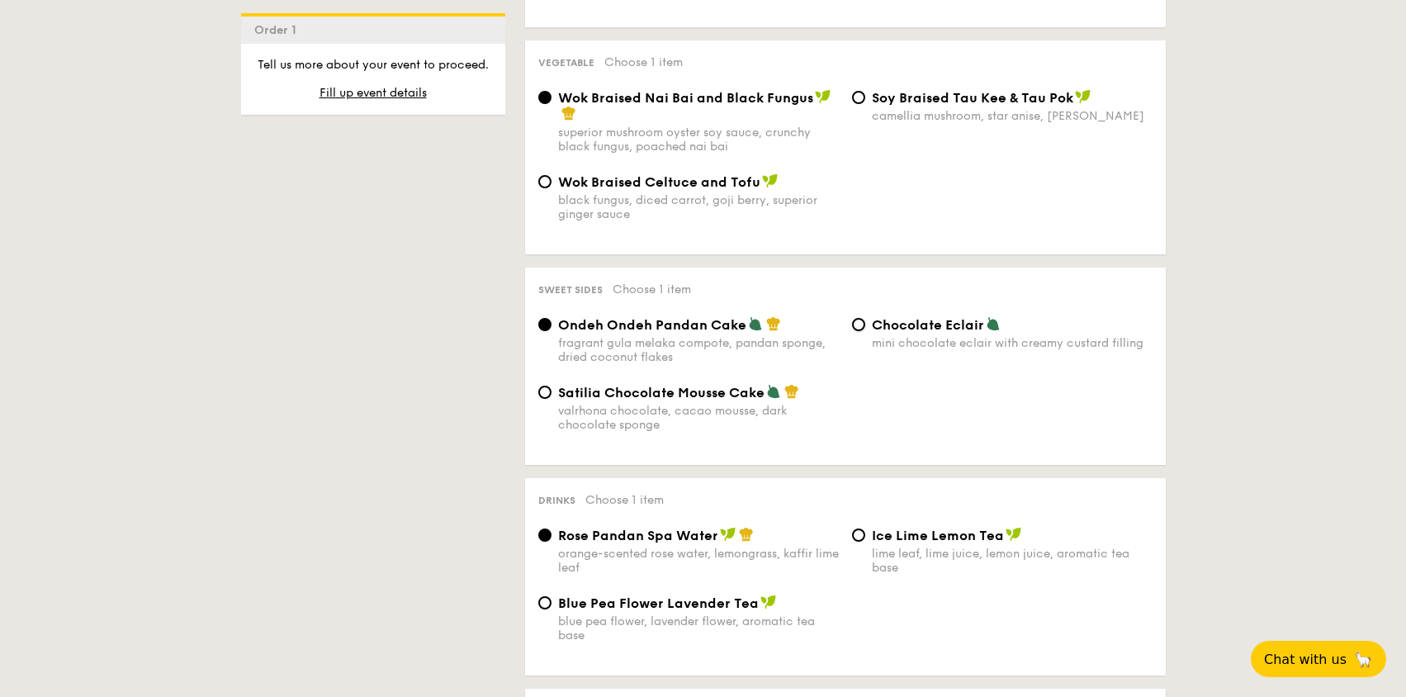
click at [865, 331] on input "Chocolate Eclair mini chocolate eclair with creamy custard filling" at bounding box center [858, 324] width 13 height 13
radio input "true"
click at [976, 338] on div "mini chocolate eclair with creamy custard filling" at bounding box center [1012, 343] width 281 height 14
click at [865, 331] on input "Chocolate Eclair mini chocolate eclair with creamy custard filling" at bounding box center [858, 324] width 13 height 13
click at [949, 337] on div "mini chocolate eclair with creamy custard filling" at bounding box center [1012, 343] width 281 height 14
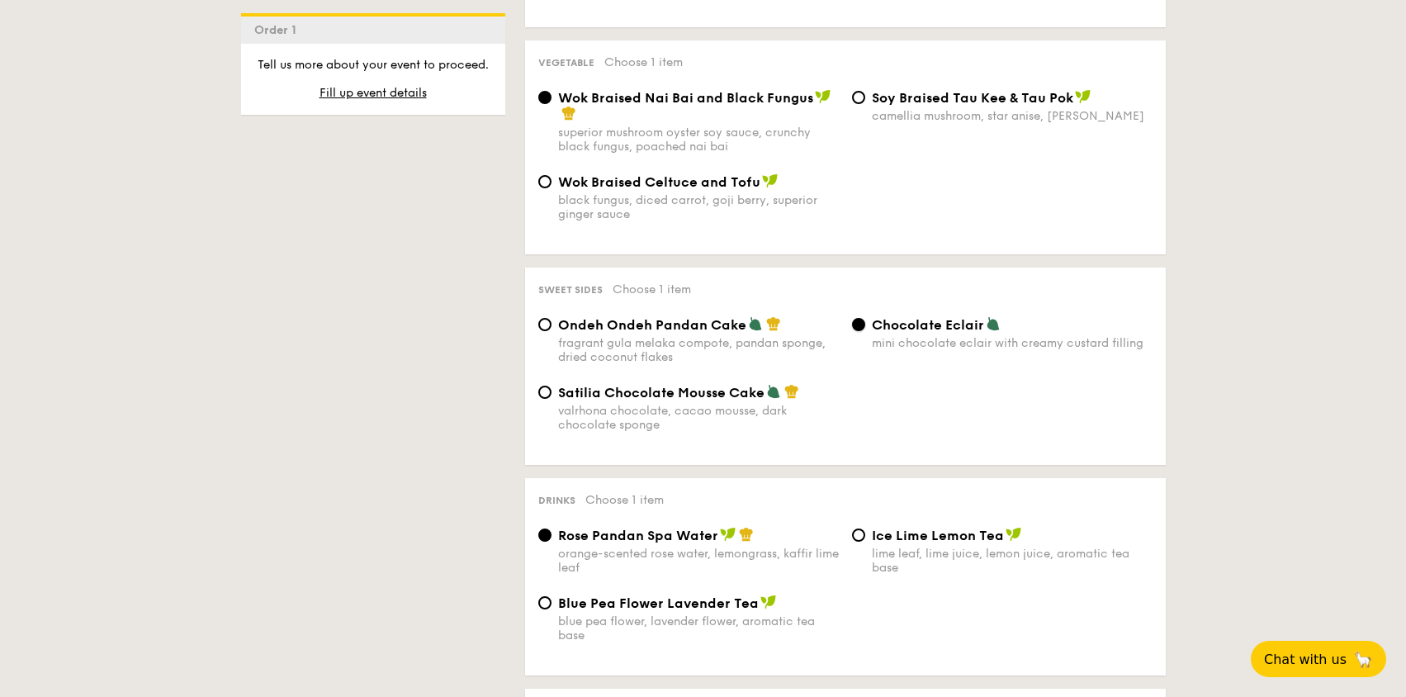
click at [865, 331] on input "Chocolate Eclair mini chocolate eclair with creamy custard filling" at bounding box center [858, 324] width 13 height 13
click at [951, 338] on div "mini chocolate eclair with creamy custard filling" at bounding box center [1012, 343] width 281 height 14
click at [865, 331] on input "Chocolate Eclair mini chocolate eclair with creamy custard filling" at bounding box center [858, 324] width 13 height 13
click at [917, 324] on span "Chocolate Eclair" at bounding box center [928, 325] width 112 height 16
click at [865, 324] on input "Chocolate Eclair mini chocolate eclair with creamy custard filling" at bounding box center [858, 324] width 13 height 13
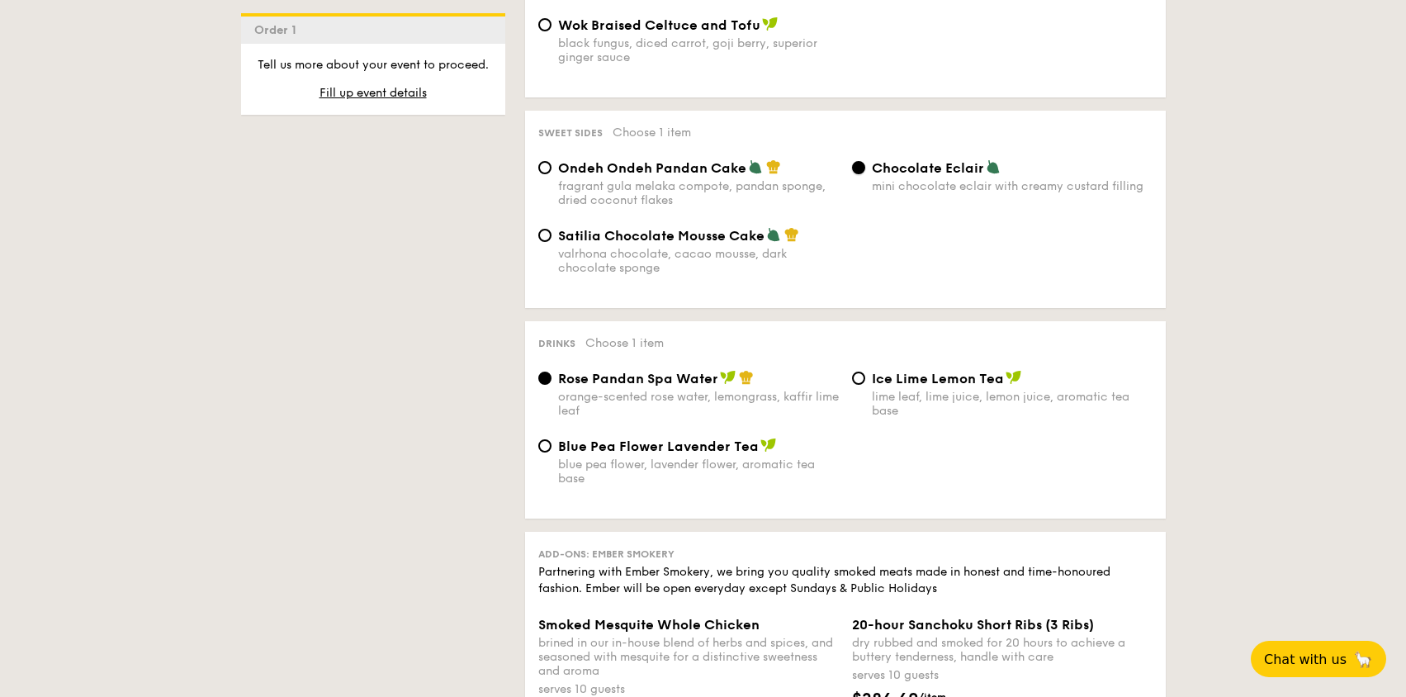
scroll to position [1403, 0]
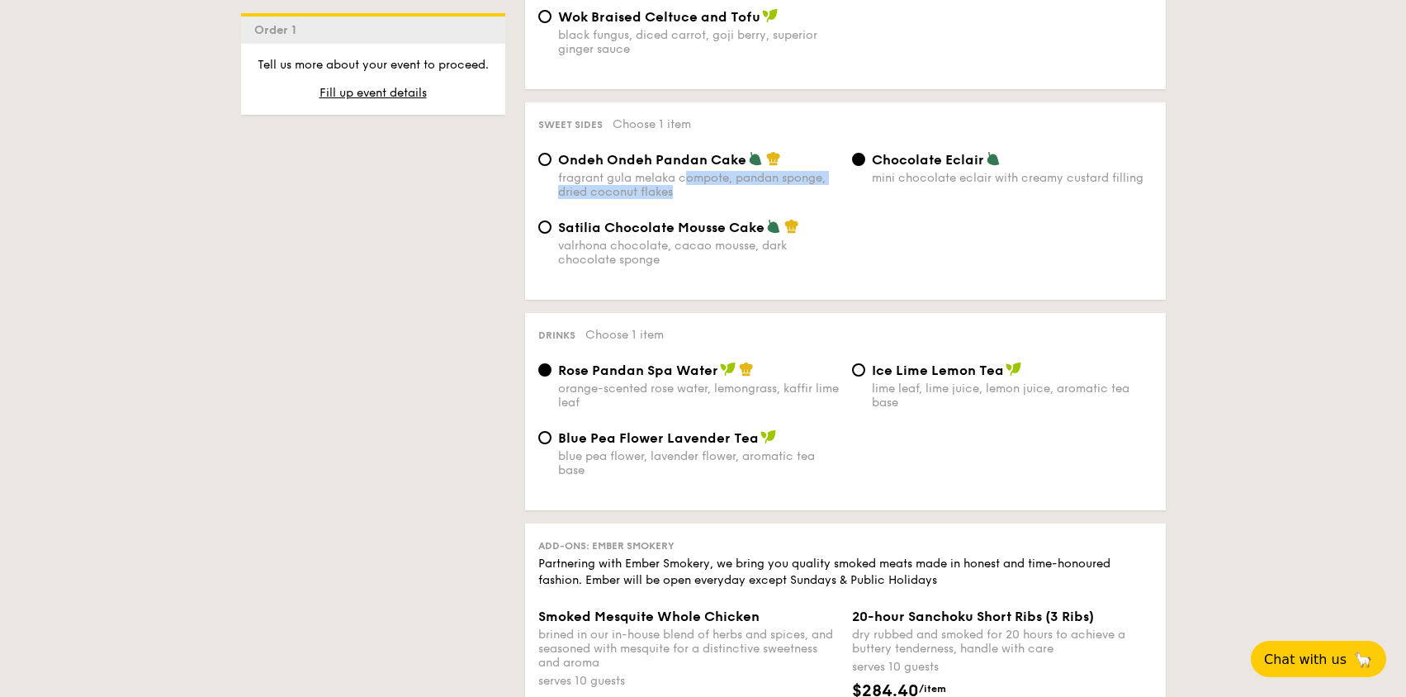
drag, startPoint x: 685, startPoint y: 184, endPoint x: 684, endPoint y: 286, distance: 101.5
click at [685, 185] on div "fragrant gula melaka compote, pandan sponge, dried coconut flakes" at bounding box center [698, 185] width 281 height 28
click at [596, 180] on div "fragrant gula melaka compote, pandan sponge, dried coconut flakes" at bounding box center [698, 185] width 281 height 28
click at [551, 166] on input "Ondeh Ondeh Pandan Cake fragrant [PERSON_NAME] melaka compote, pandan sponge, d…" at bounding box center [544, 159] width 13 height 13
radio input "true"
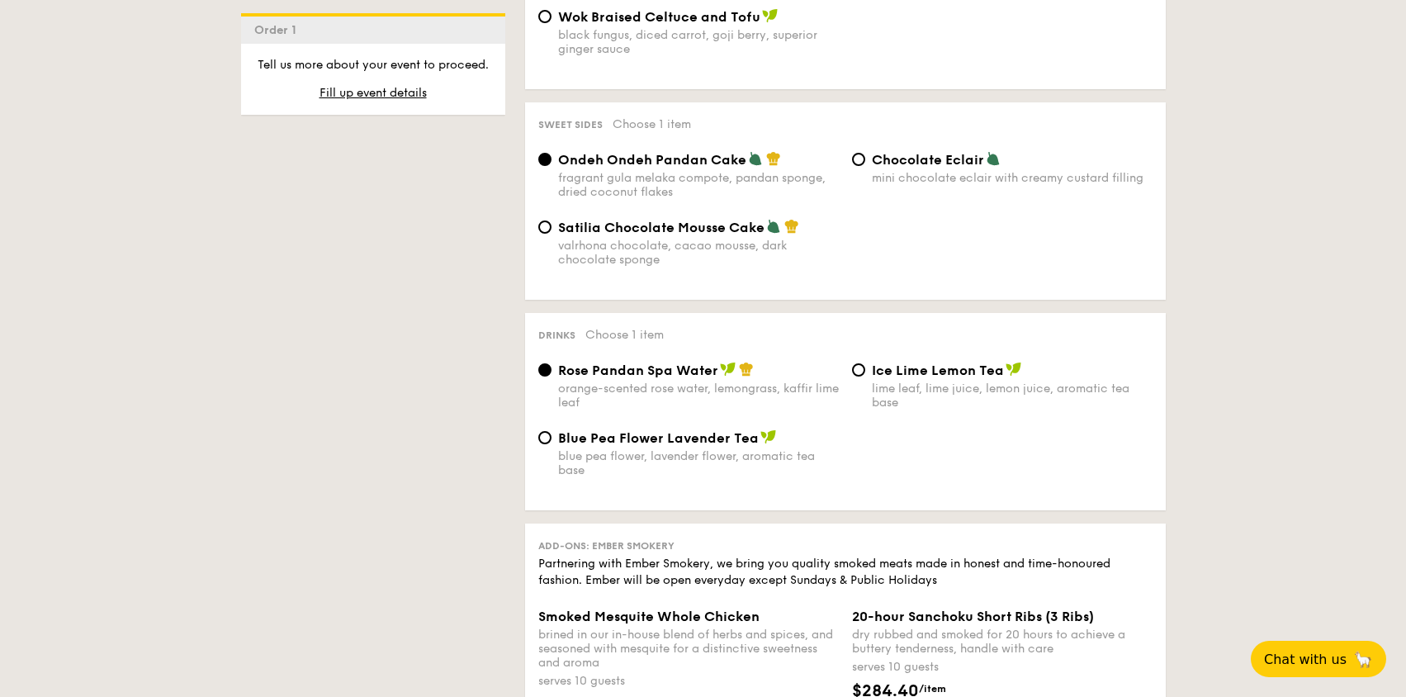
click at [577, 152] on div "Ondeh Ondeh Pandan Cake" at bounding box center [698, 159] width 281 height 17
click at [551, 153] on input "Ondeh Ondeh Pandan Cake fragrant [PERSON_NAME] melaka compote, pandan sponge, d…" at bounding box center [544, 159] width 13 height 13
click at [613, 461] on div "blue pea flower, lavender flower, aromatic tea base" at bounding box center [698, 463] width 281 height 28
click at [551, 444] on input "Blue Pea Flower Lavender Tea blue pea flower, lavender flower, aromatic tea base" at bounding box center [544, 437] width 13 height 13
radio input "true"
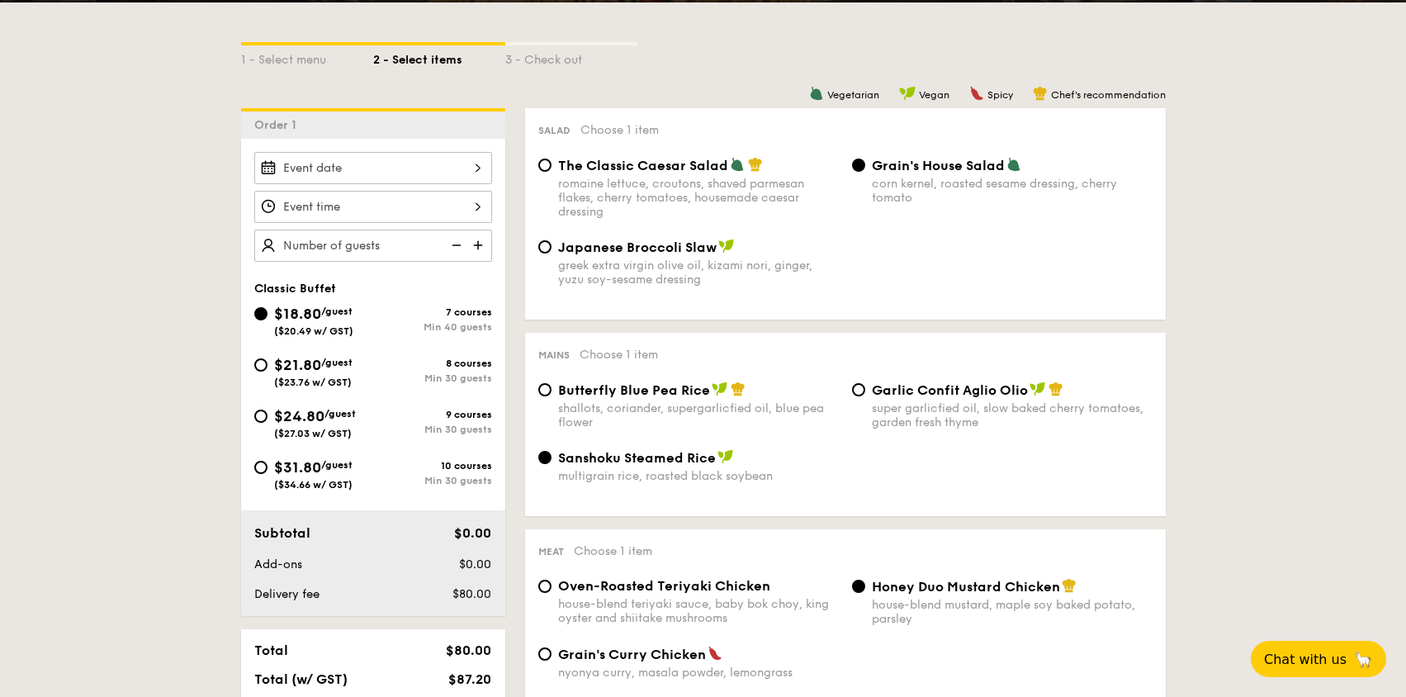
scroll to position [354, 0]
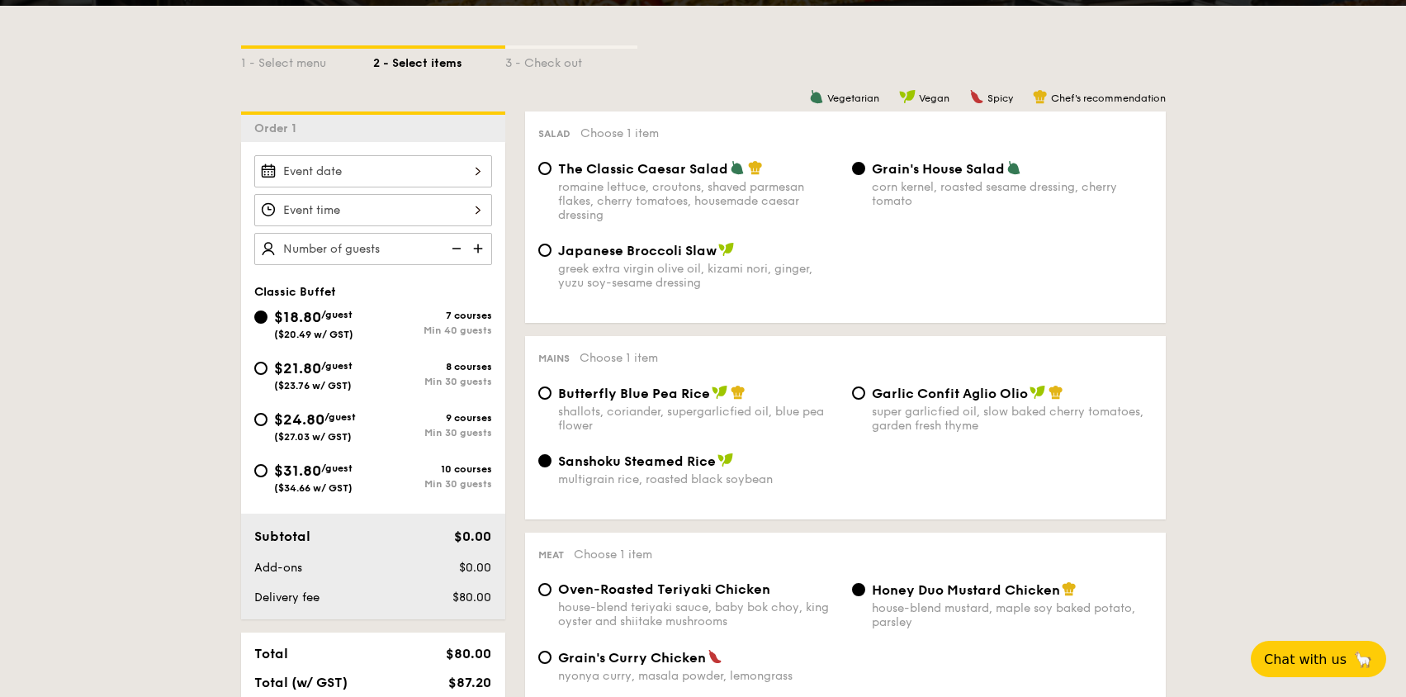
click at [414, 162] on div at bounding box center [373, 171] width 238 height 32
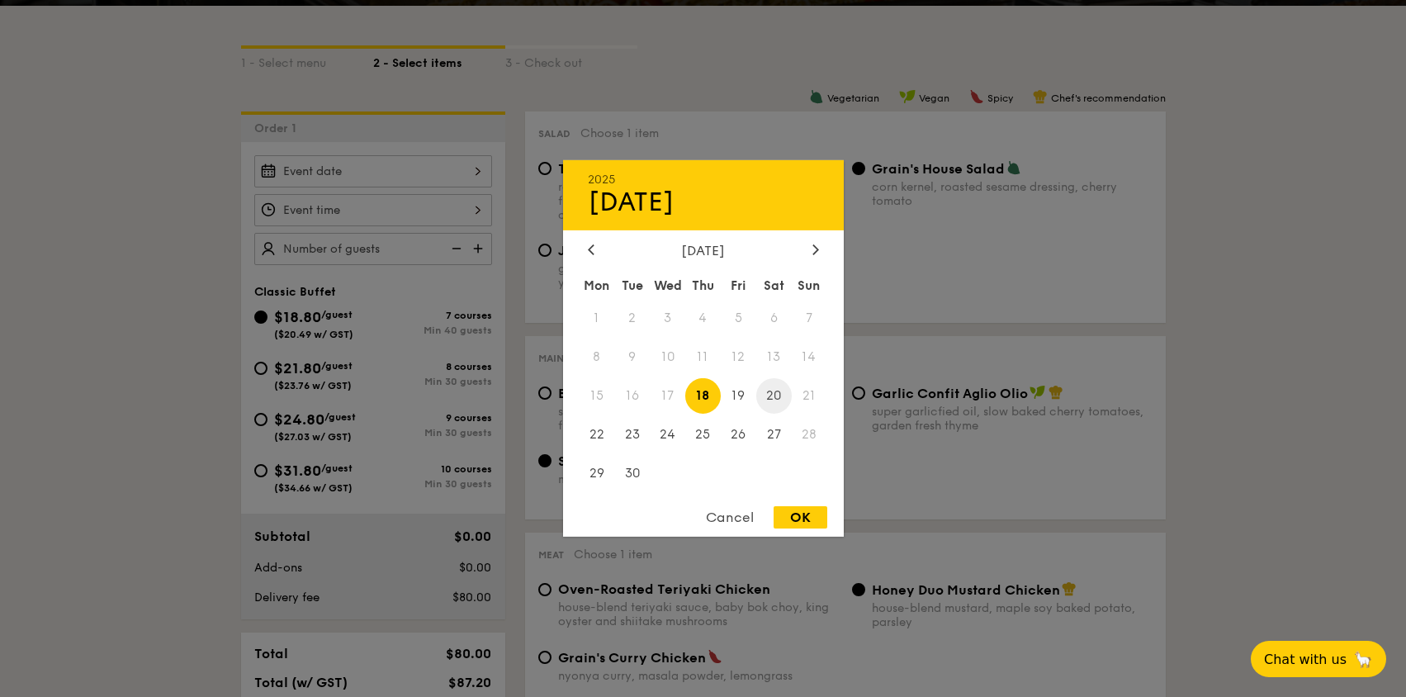
click at [765, 390] on span "20" at bounding box center [773, 395] width 35 height 35
click at [814, 513] on div "OK" at bounding box center [800, 517] width 54 height 22
type input "[DATE]"
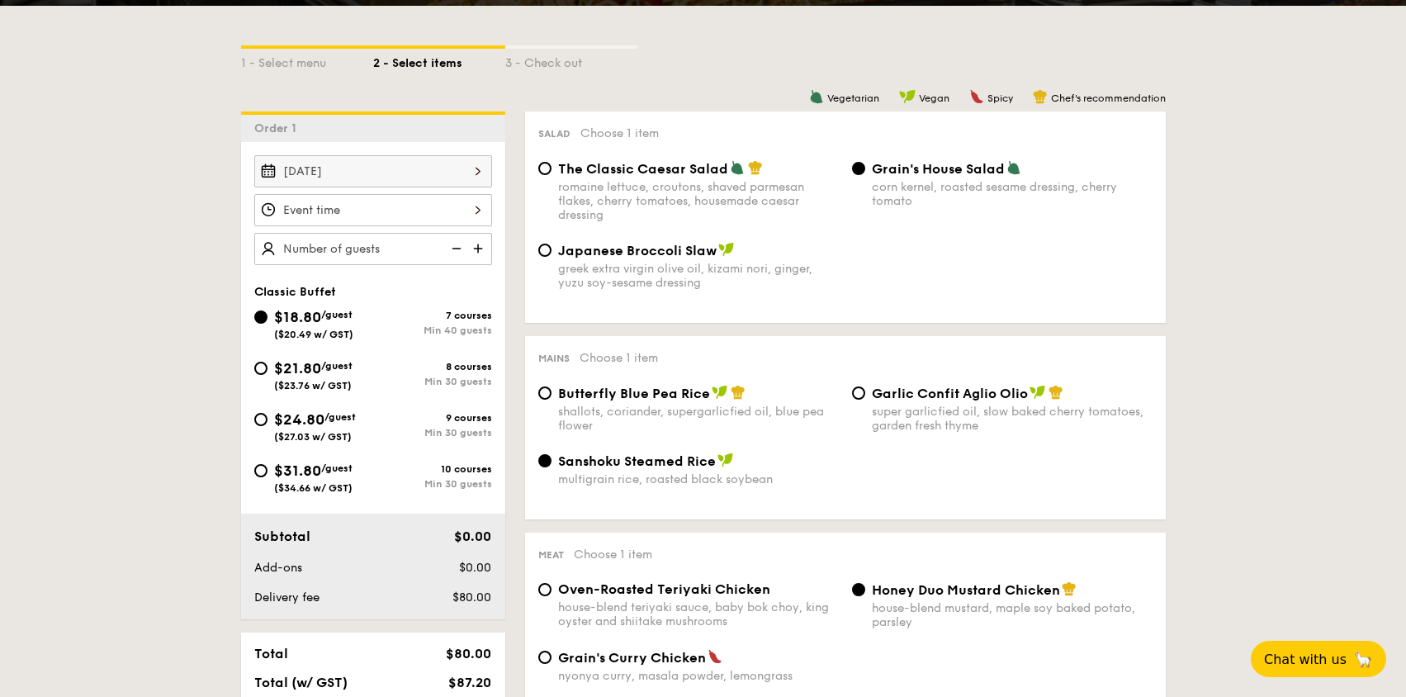
click at [381, 209] on div at bounding box center [373, 210] width 238 height 32
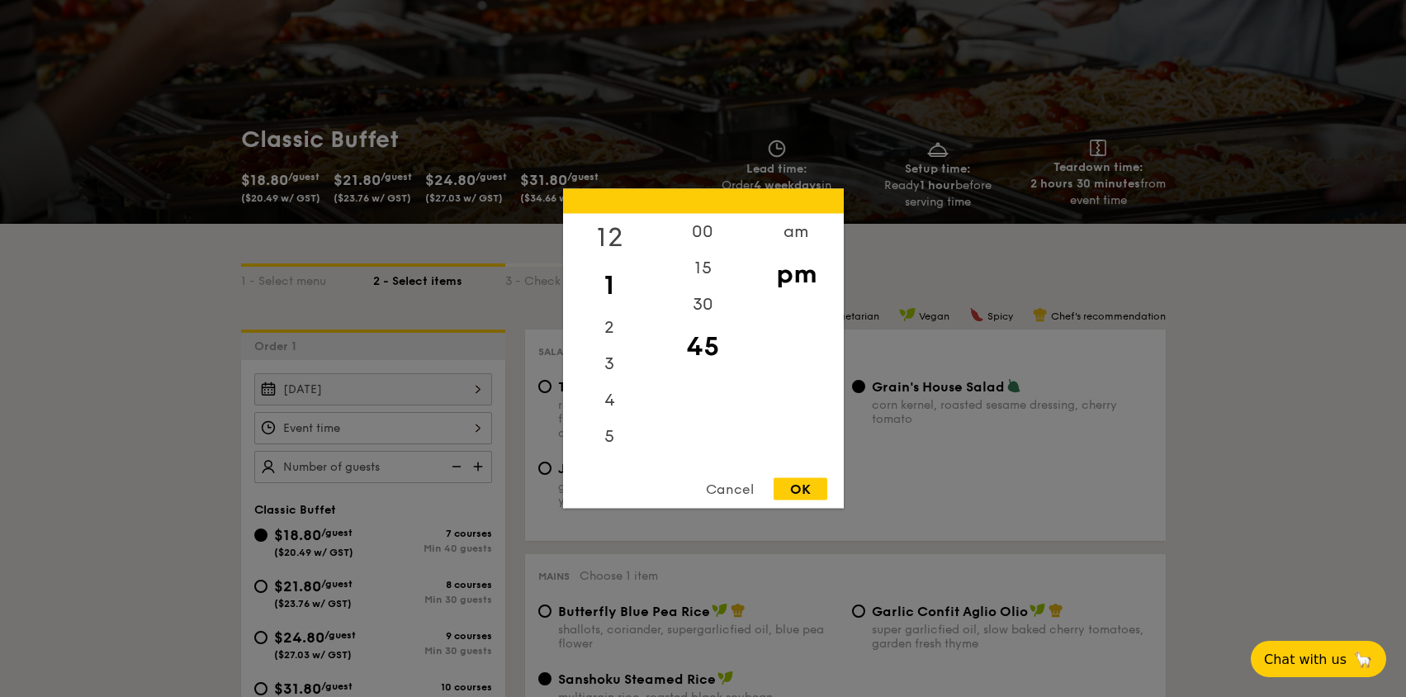
scroll to position [106, 0]
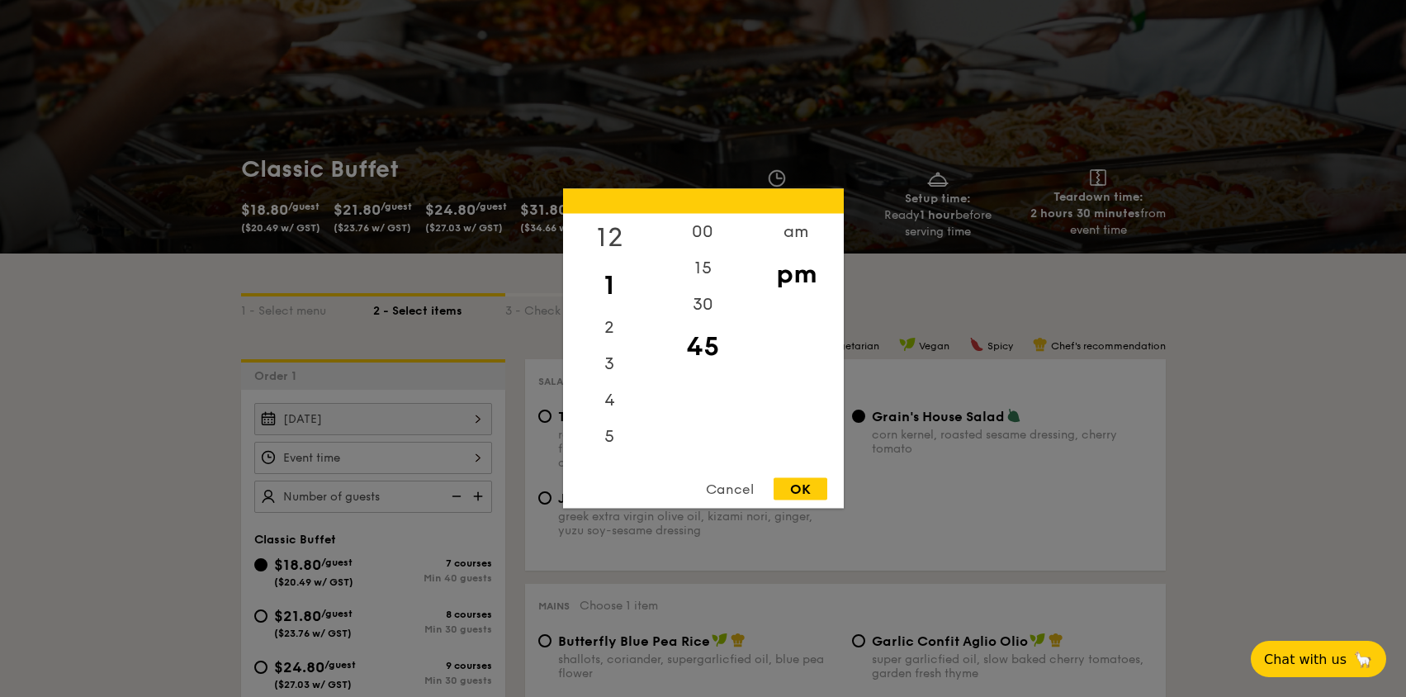
click at [607, 235] on div "12" at bounding box center [609, 238] width 93 height 48
click at [715, 225] on div "00" at bounding box center [702, 238] width 93 height 48
click at [610, 306] on div "7" at bounding box center [609, 308] width 93 height 48
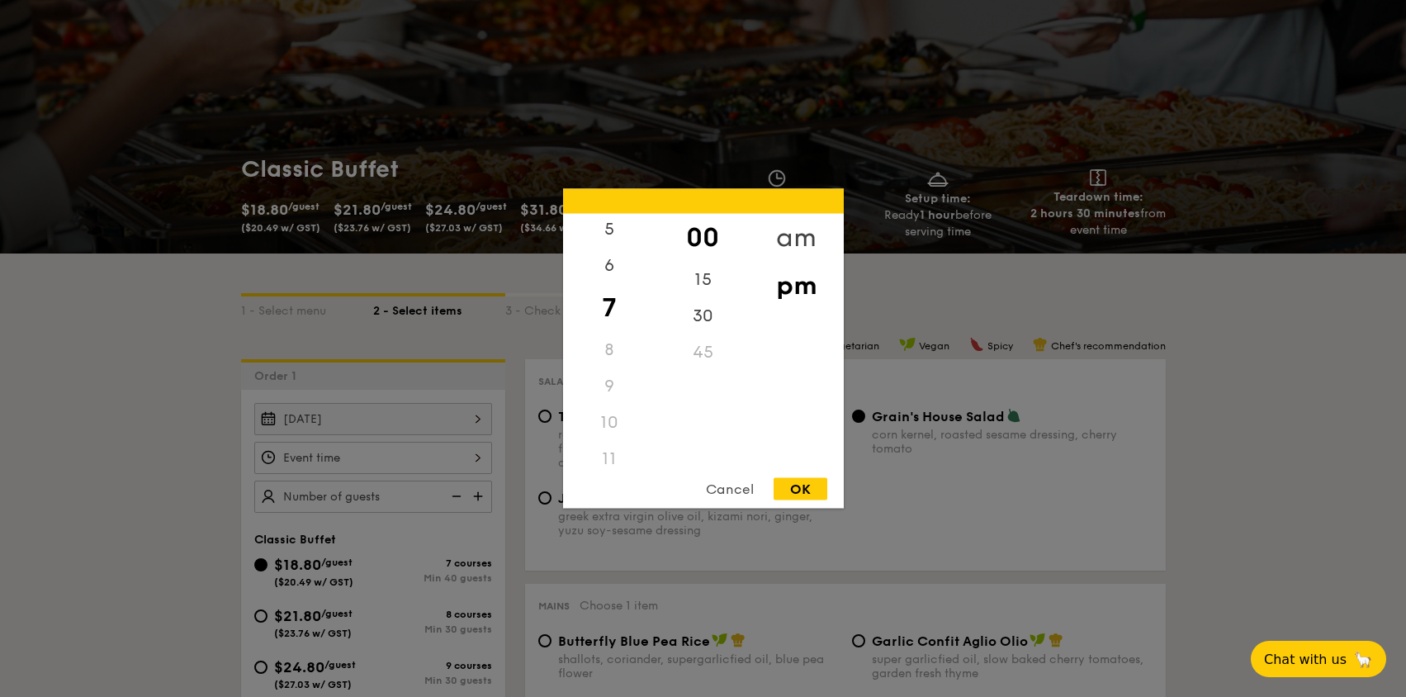
click at [787, 235] on div "am" at bounding box center [795, 238] width 93 height 48
click at [607, 422] on div "10" at bounding box center [609, 417] width 93 height 48
click at [617, 464] on div "11" at bounding box center [609, 465] width 93 height 48
click at [707, 333] on div "30" at bounding box center [702, 322] width 93 height 48
click at [805, 248] on div "am" at bounding box center [795, 238] width 93 height 48
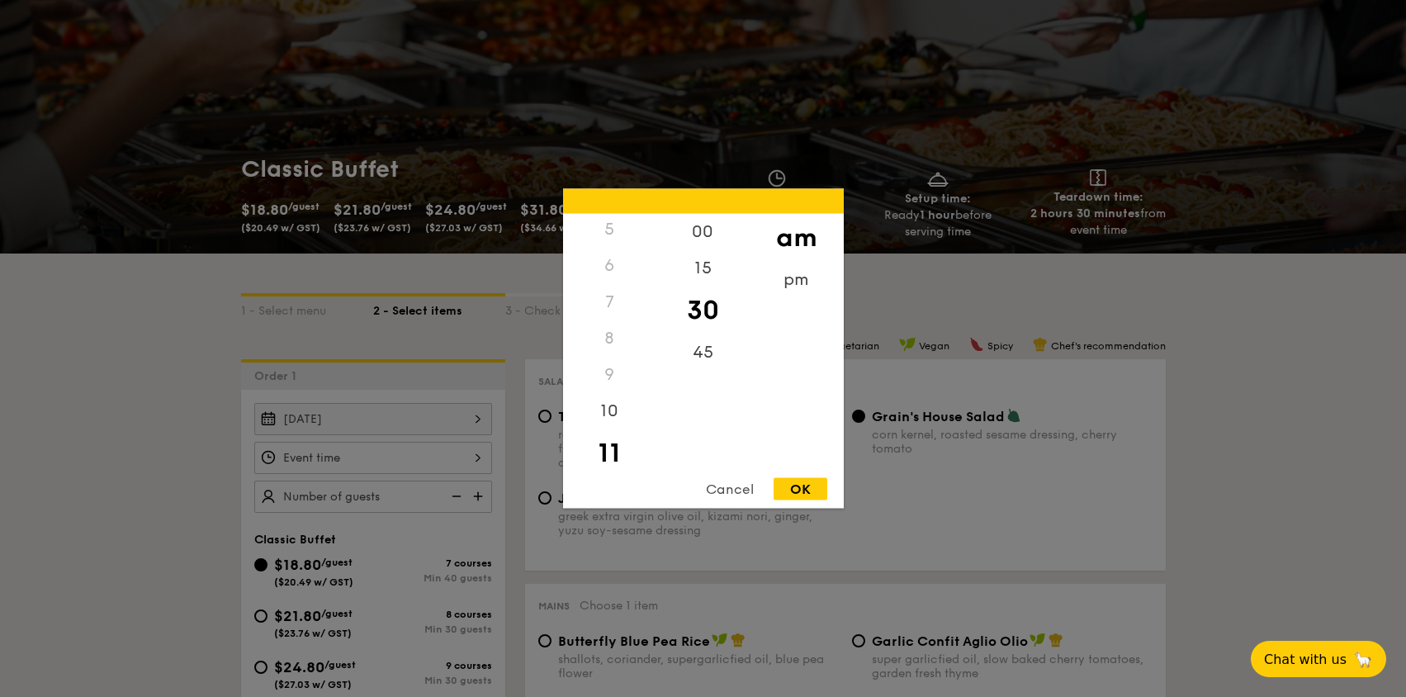
drag, startPoint x: 810, startPoint y: 491, endPoint x: 990, endPoint y: 500, distance: 181.0
click at [809, 490] on div "OK" at bounding box center [800, 489] width 54 height 22
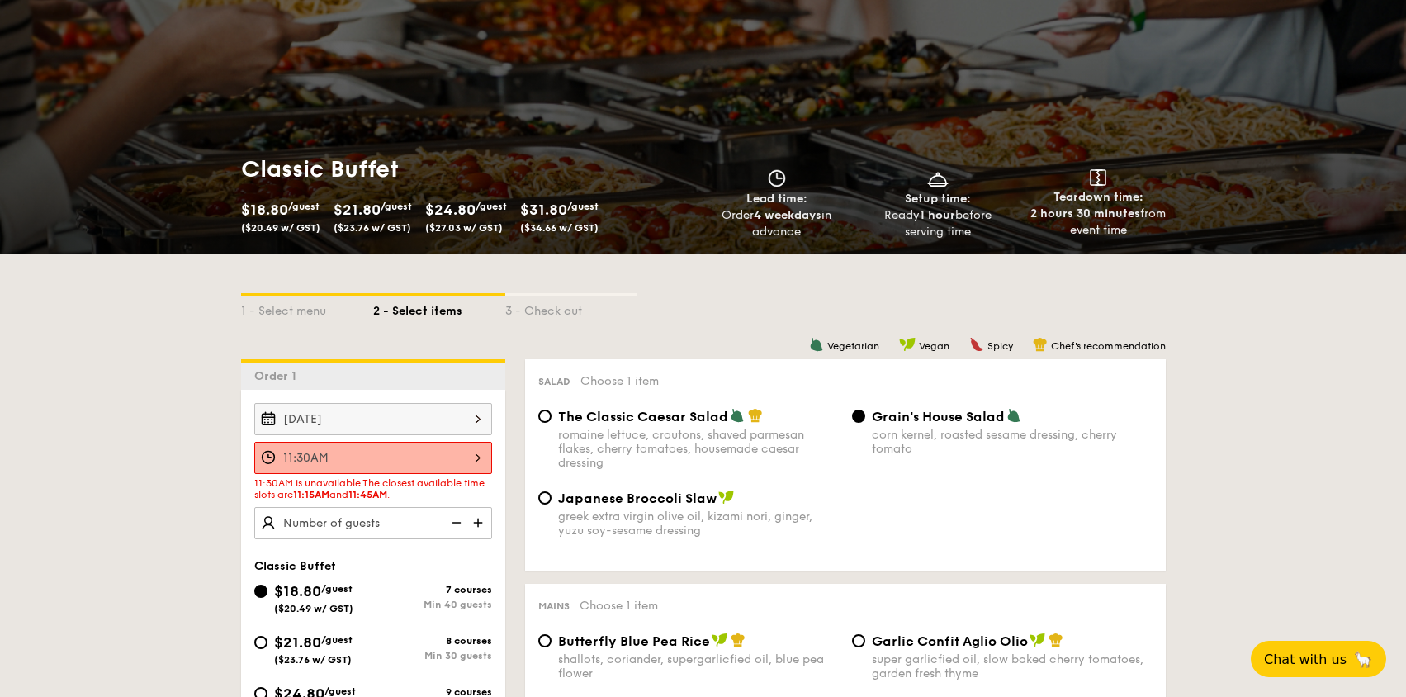
click at [458, 460] on div "11:30AM" at bounding box center [373, 458] width 238 height 32
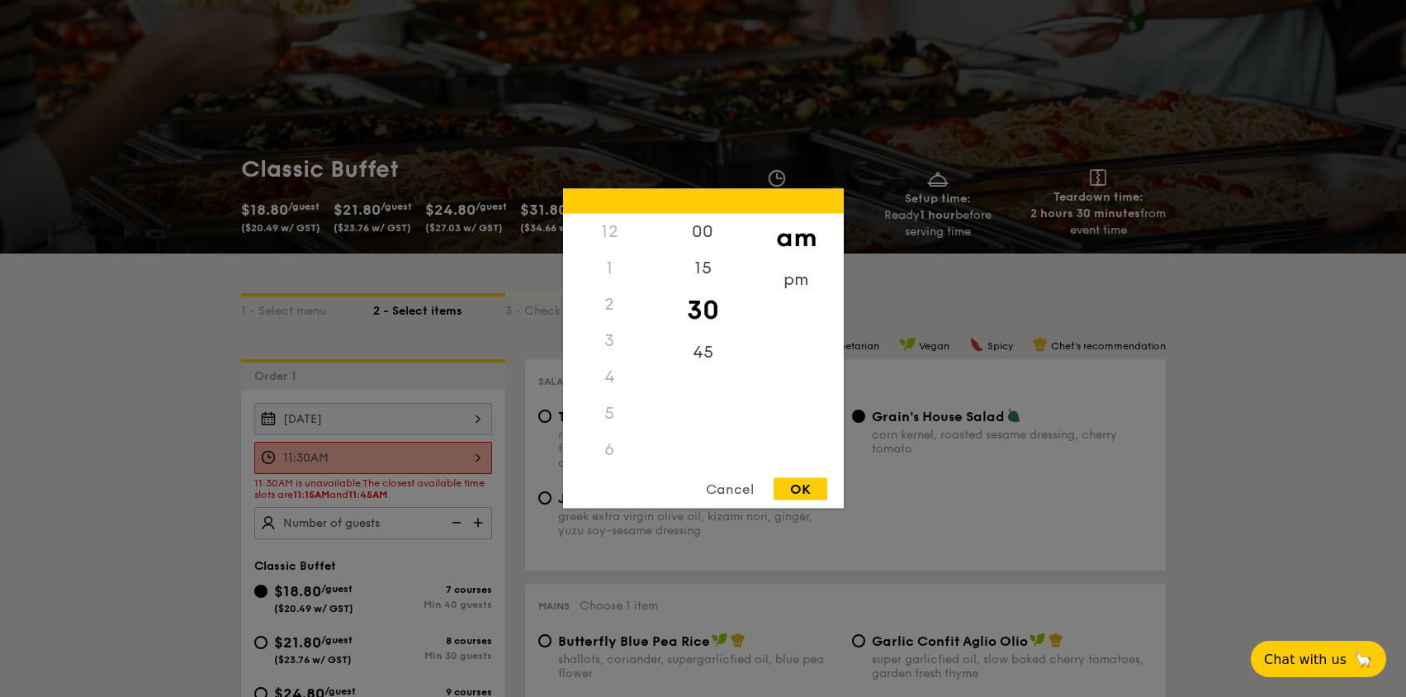
scroll to position [196, 0]
click at [708, 265] on div "15" at bounding box center [702, 274] width 93 height 48
click at [803, 497] on div "OK" at bounding box center [800, 489] width 54 height 22
type input "11:15AM"
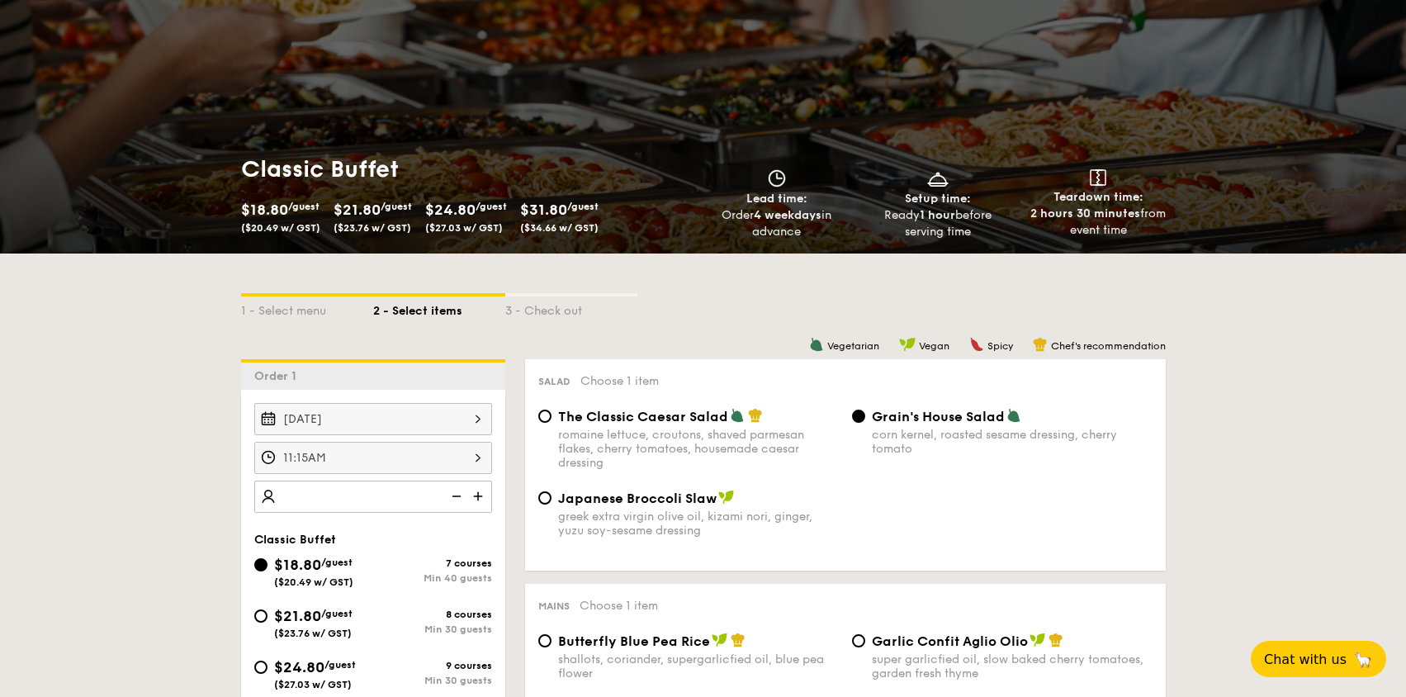
click at [474, 497] on img at bounding box center [479, 495] width 25 height 31
click at [459, 497] on img at bounding box center [454, 495] width 25 height 31
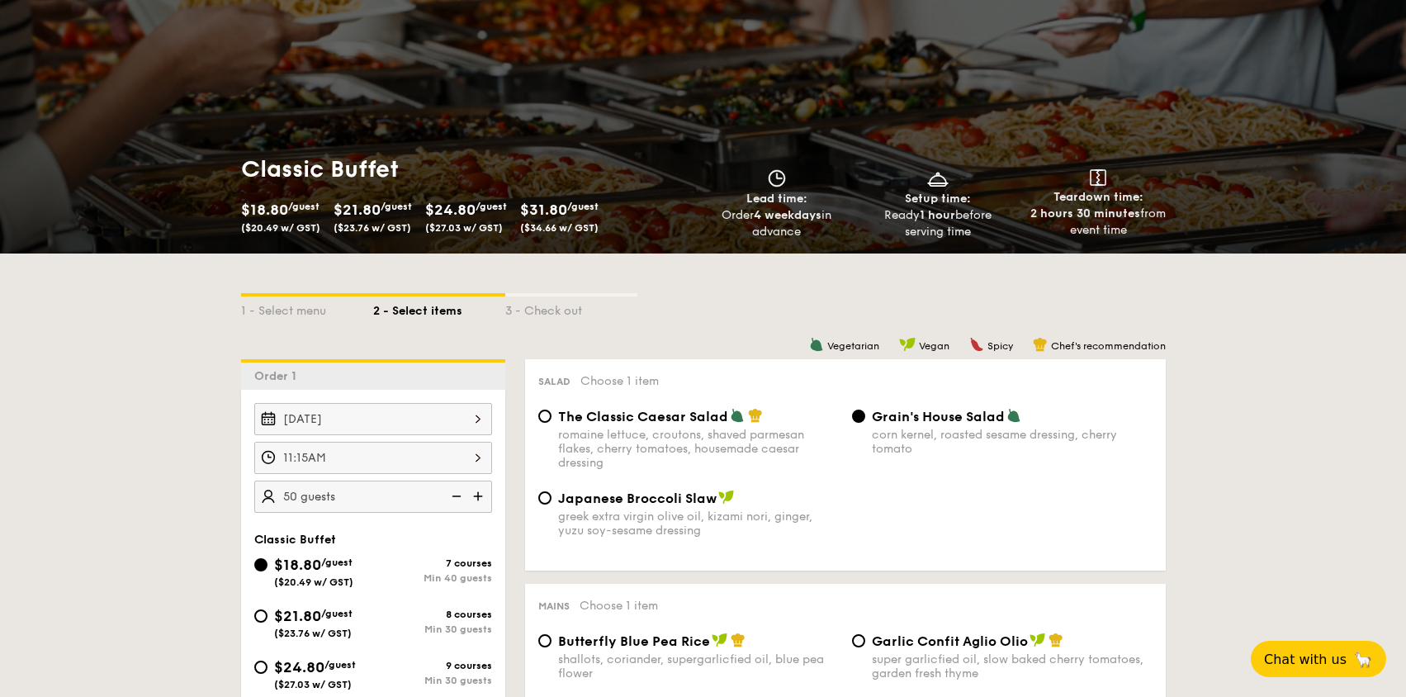
click at [459, 497] on img at bounding box center [454, 495] width 25 height 31
type input "40 guests"
click at [459, 497] on img at bounding box center [454, 495] width 25 height 31
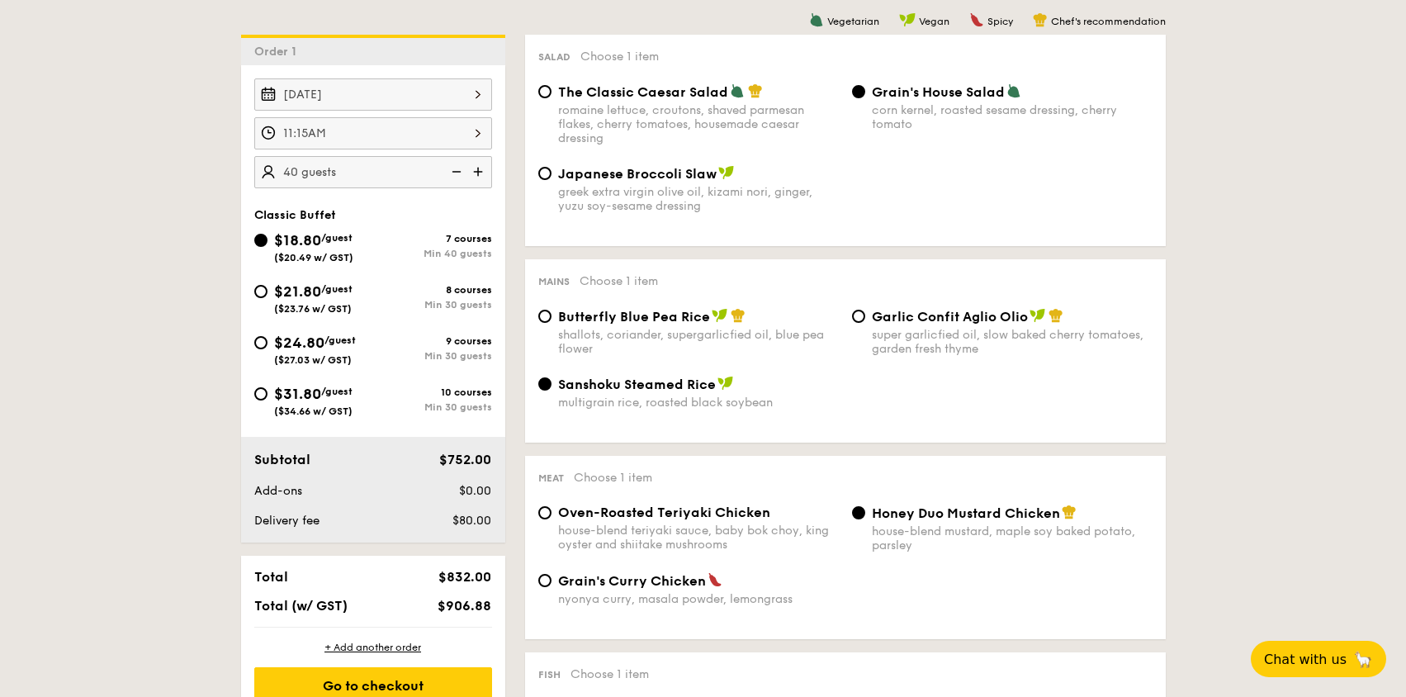
scroll to position [437, 0]
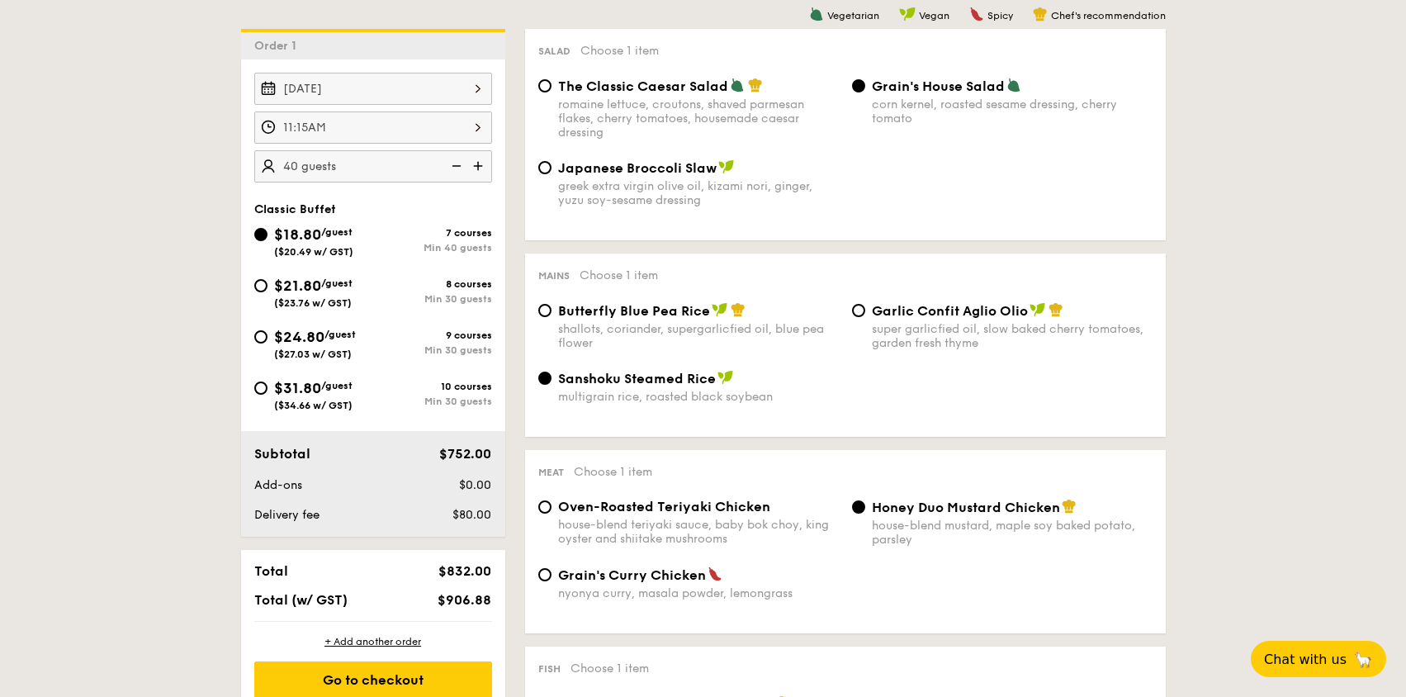
click at [281, 293] on span "$21.80" at bounding box center [297, 286] width 47 height 18
click at [267, 292] on input "$21.80 /guest ($23.76 w/ GST) 8 courses Min 30 guests" at bounding box center [260, 285] width 13 height 13
radio input "true"
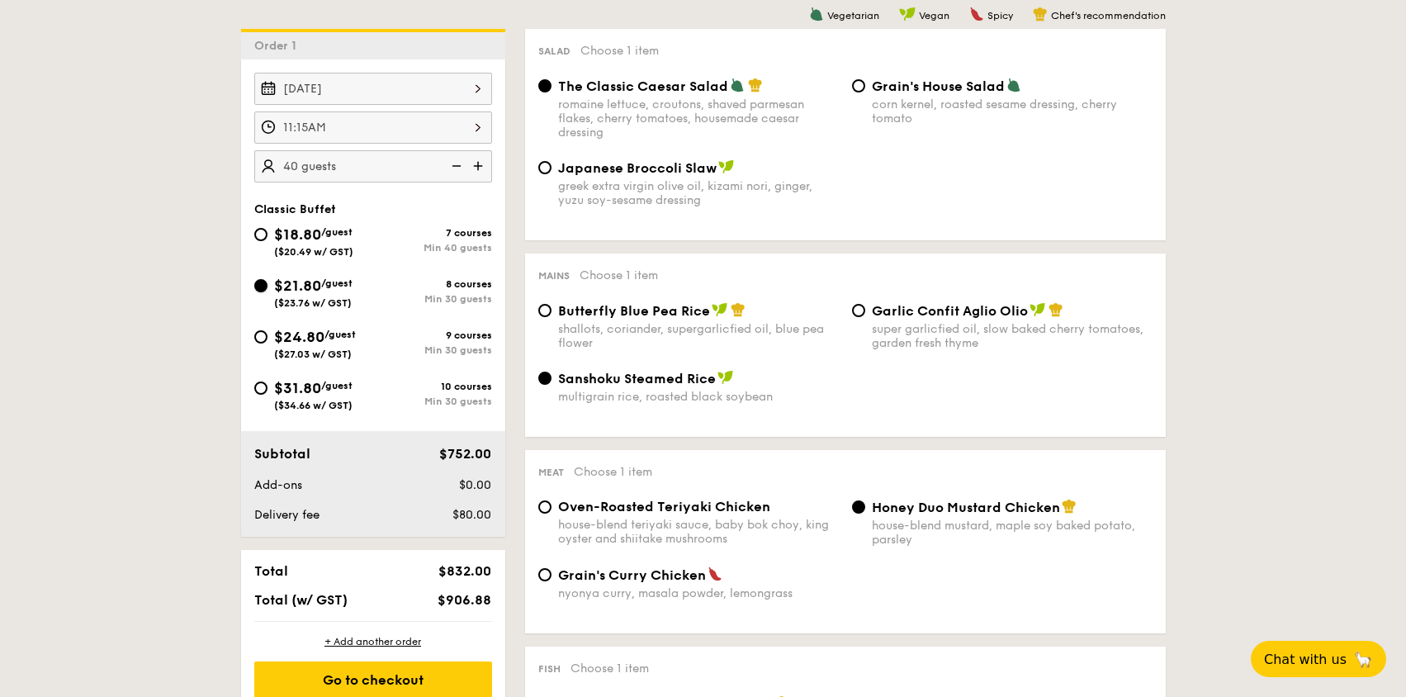
radio input "true"
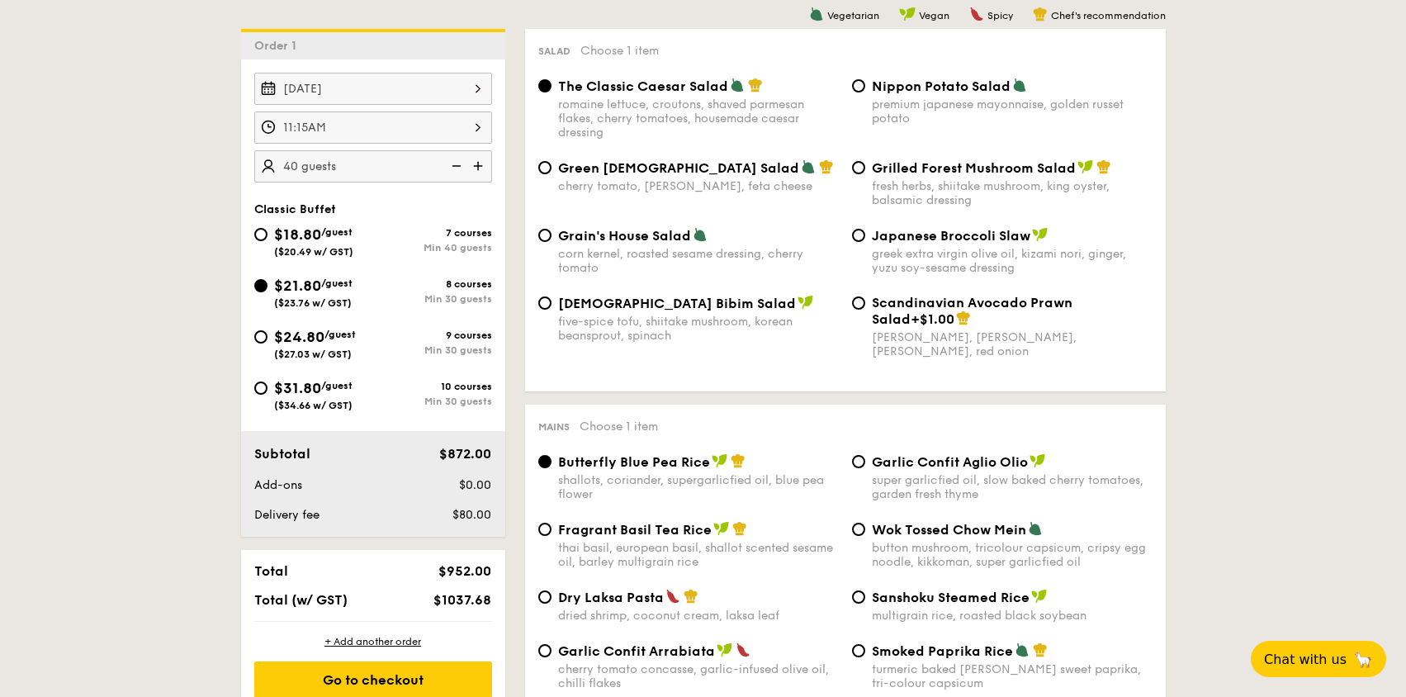
click at [447, 168] on img at bounding box center [454, 165] width 25 height 31
type input "30 guests"
click at [274, 239] on span "$18.80" at bounding box center [297, 234] width 47 height 18
click at [267, 239] on input "$18.80 /guest ($20.49 w/ GST) 7 courses Min 40 guests" at bounding box center [260, 234] width 13 height 13
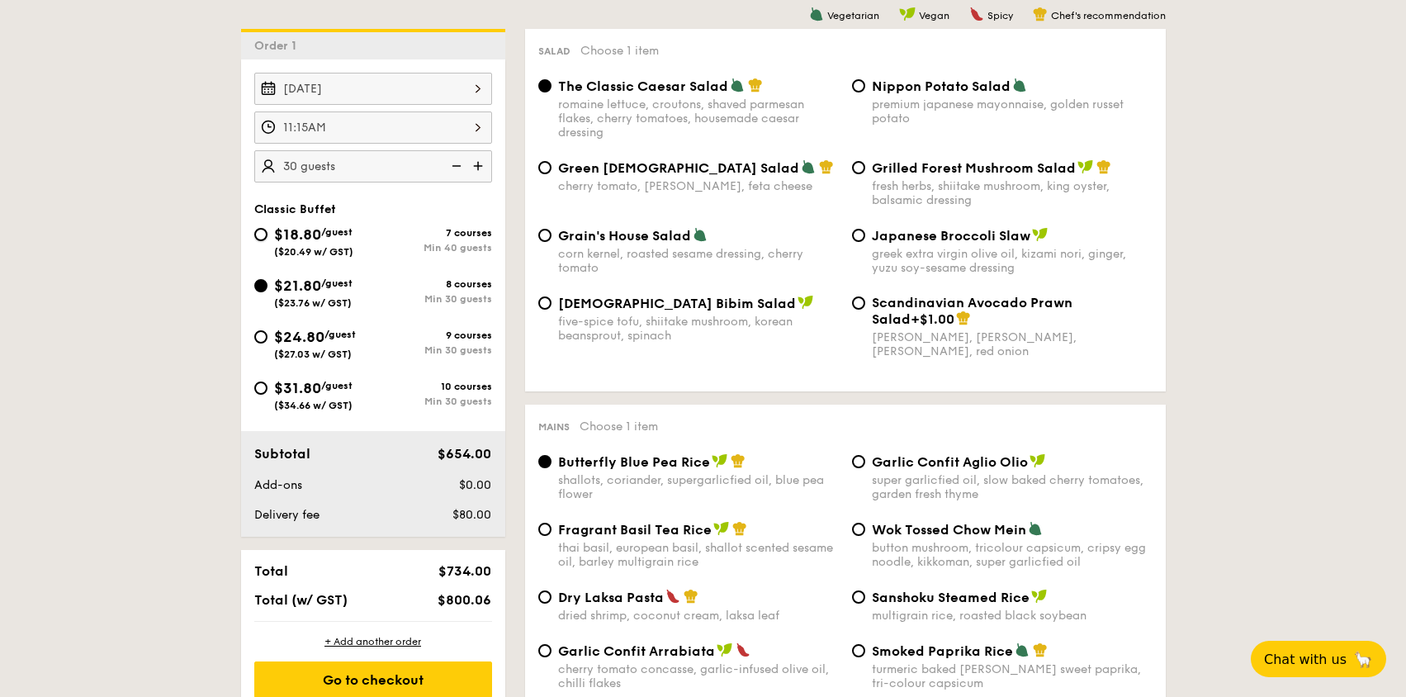
radio input "true"
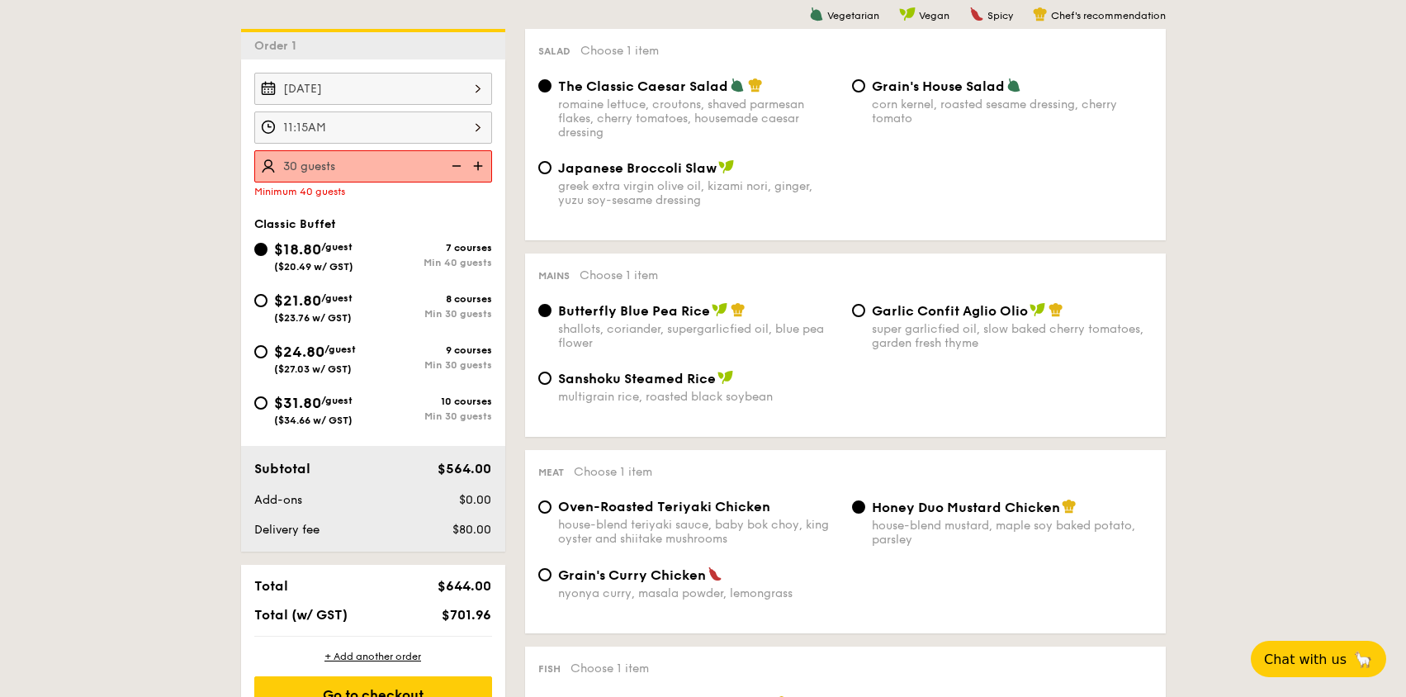
click at [470, 161] on img at bounding box center [479, 165] width 25 height 31
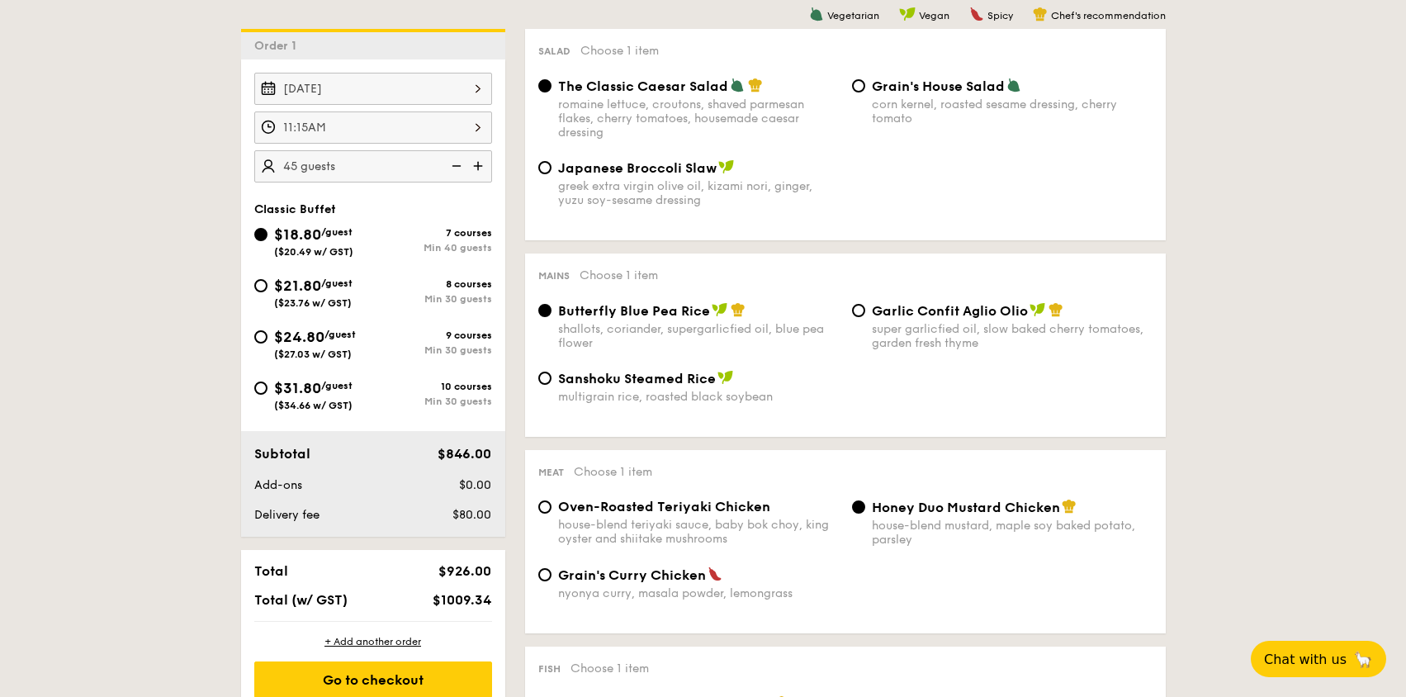
click at [448, 166] on img at bounding box center [454, 165] width 25 height 31
type input "40 guests"
click at [315, 270] on div "$18.80 /guest ($20.49 w/ GST) 7 courses Min 40 guests $21.80 /guest ($23.76 w/ …" at bounding box center [373, 325] width 251 height 205
click at [325, 273] on div "$18.80 /guest ($20.49 w/ GST) 7 courses Min 40 guests $21.80 /guest ($23.76 w/ …" at bounding box center [373, 325] width 251 height 205
drag, startPoint x: 333, startPoint y: 282, endPoint x: 480, endPoint y: 155, distance: 194.3
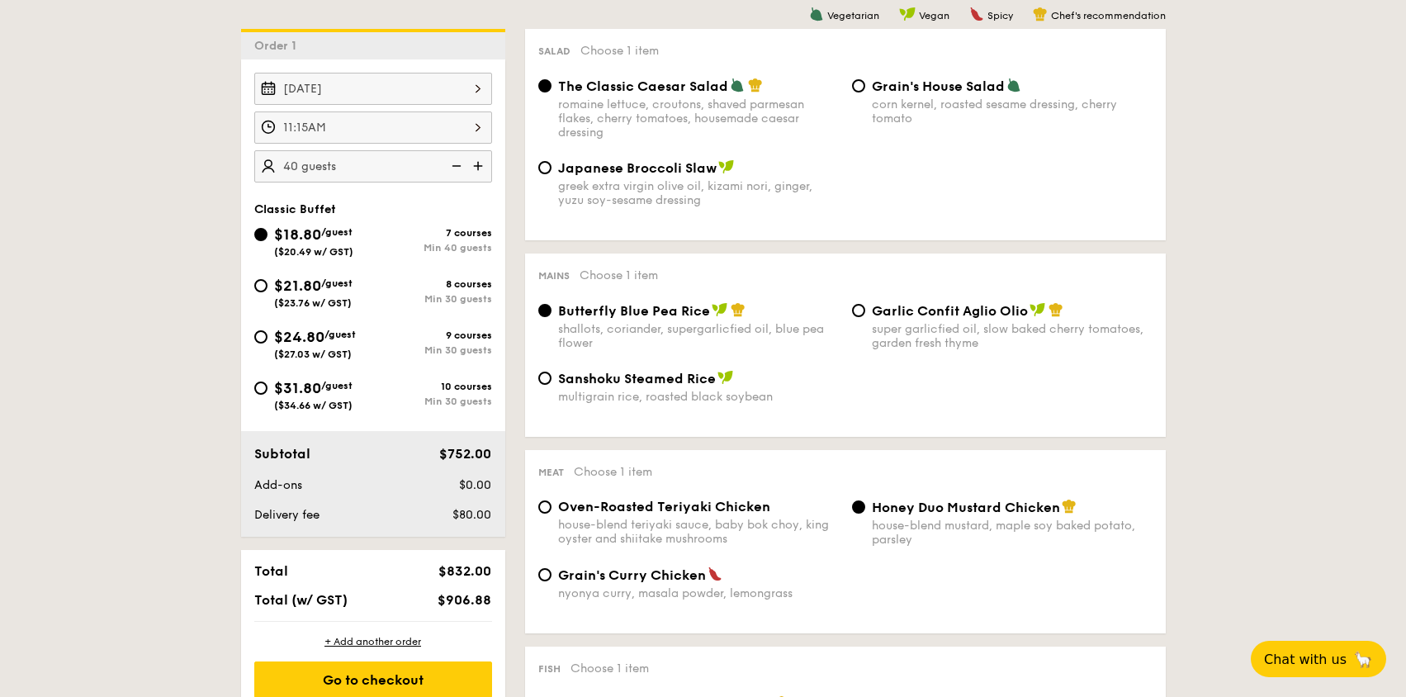
click at [333, 283] on span "/guest" at bounding box center [336, 283] width 31 height 12
click at [267, 283] on input "$21.80 /guest ($23.76 w/ GST) 8 courses Min 30 guests" at bounding box center [260, 285] width 13 height 13
radio input "true"
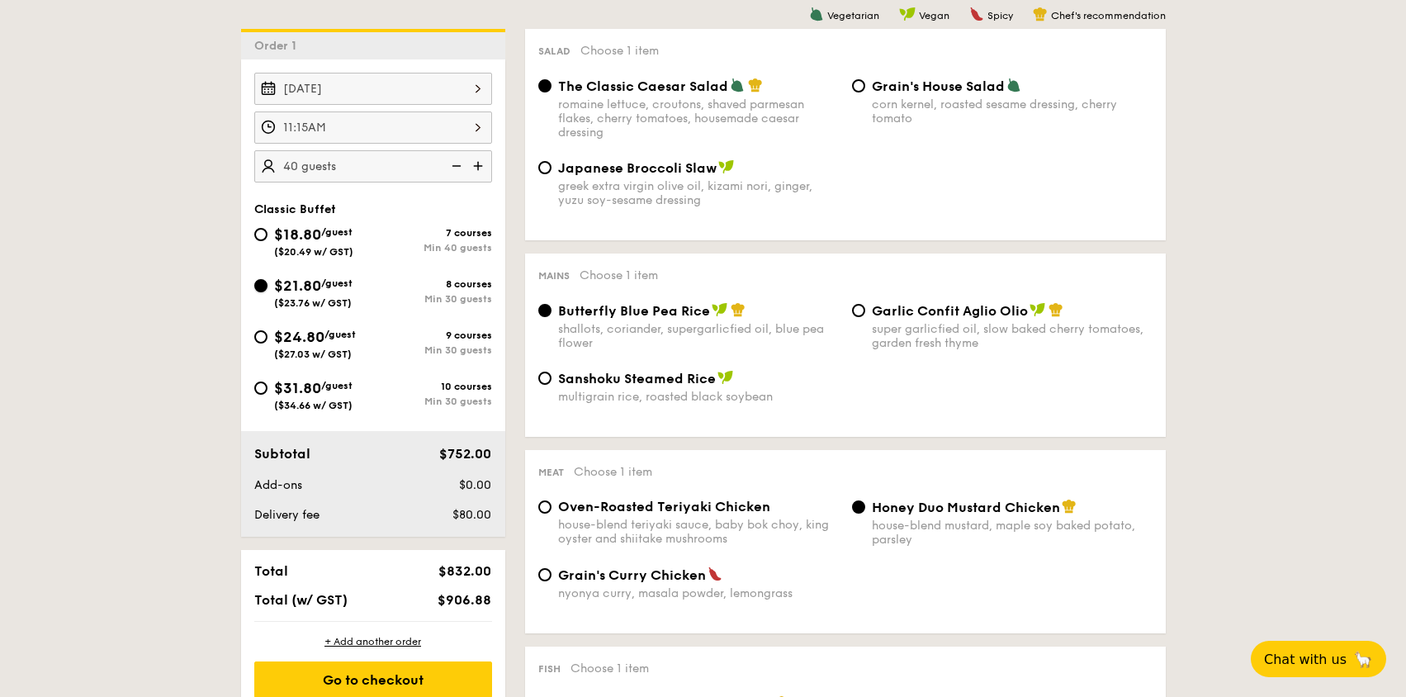
radio input "true"
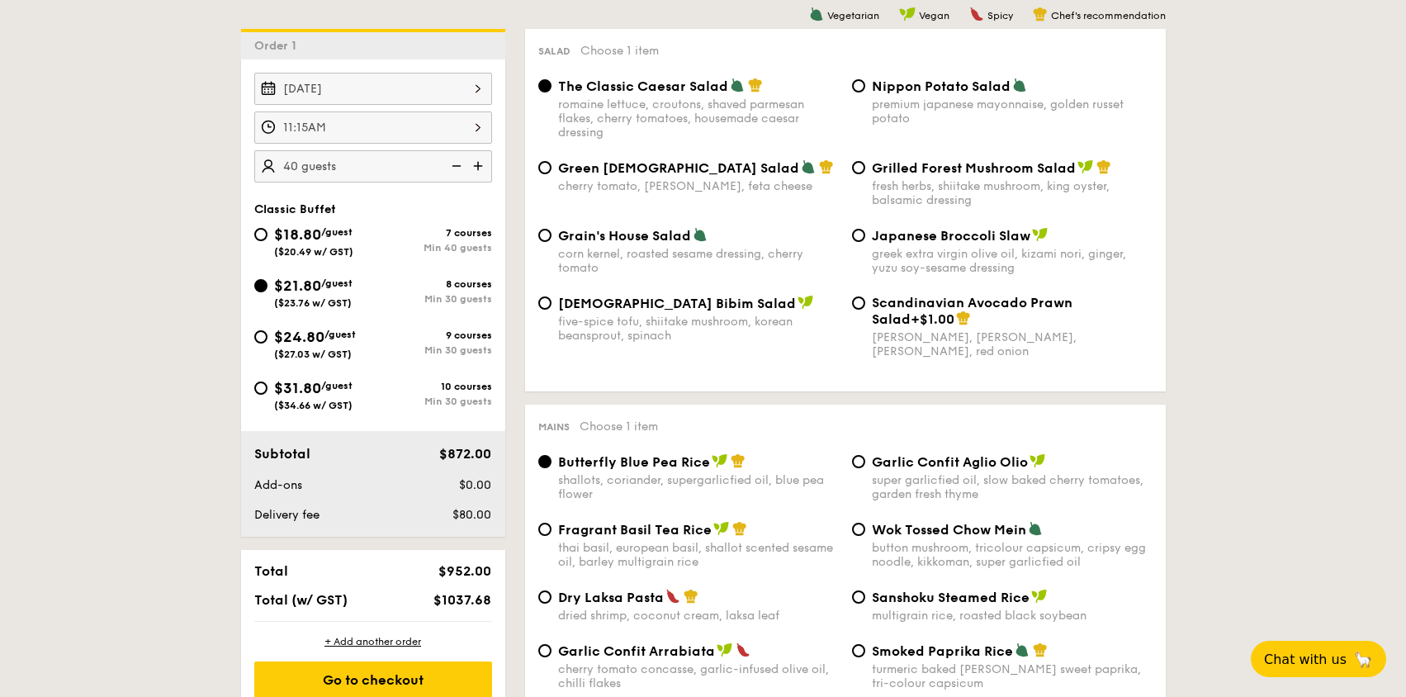
click at [462, 162] on img at bounding box center [454, 165] width 25 height 31
click at [457, 163] on img at bounding box center [454, 165] width 25 height 31
type input "30 guests"
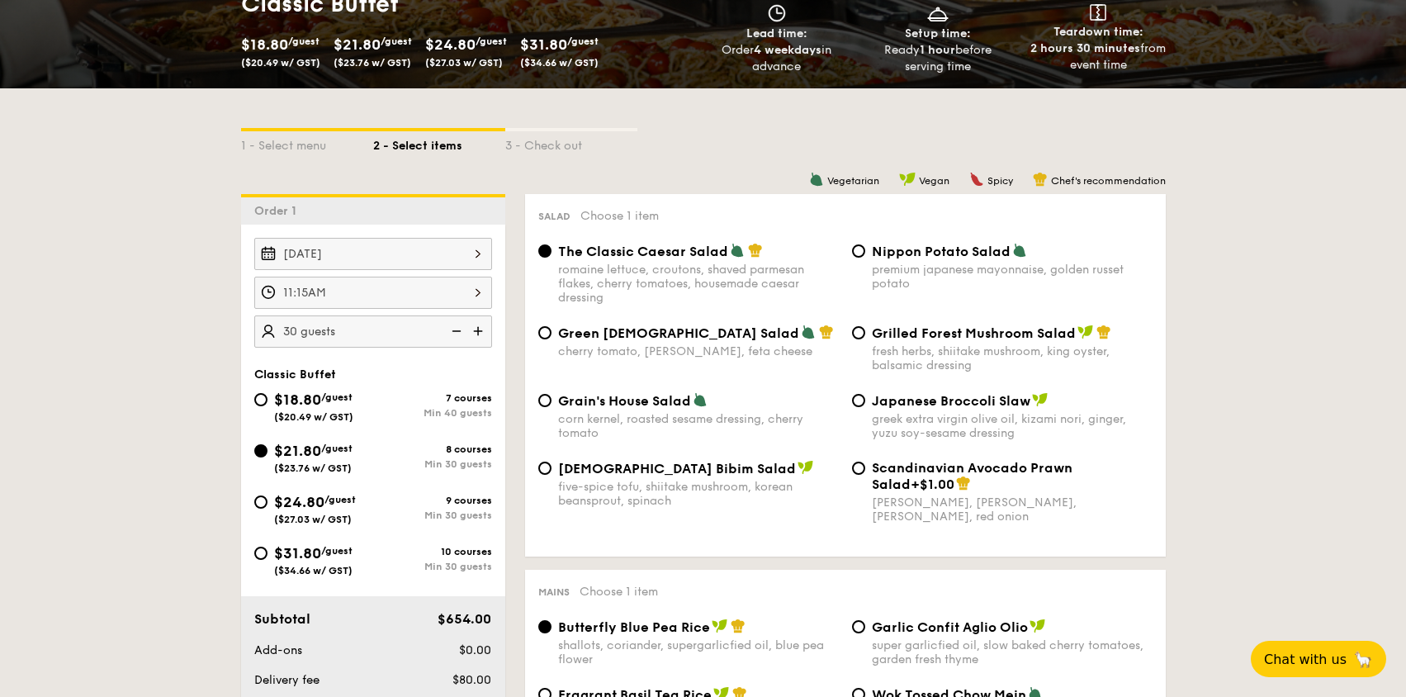
click at [623, 329] on span "Green [DEMOGRAPHIC_DATA] Salad" at bounding box center [678, 333] width 241 height 16
click at [551, 329] on input "Green Goddess Salad cherry tomato, [PERSON_NAME], feta cheese" at bounding box center [544, 332] width 13 height 13
radio input "true"
click at [646, 257] on span "The Classic Caesar Salad" at bounding box center [643, 251] width 170 height 16
click at [551, 257] on input "The Classic Caesar Salad romaine lettuce, croutons, shaved parmesan flakes, che…" at bounding box center [544, 250] width 13 height 13
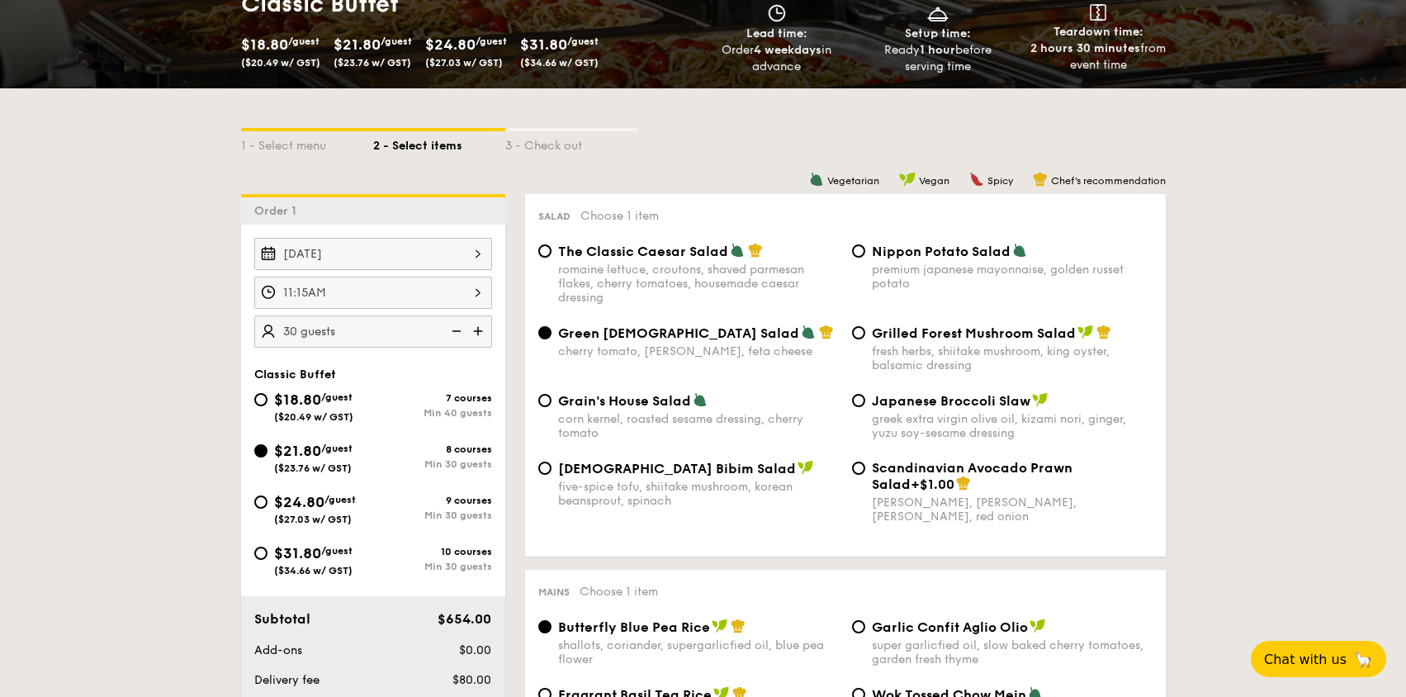
radio input "true"
click at [895, 257] on span "Nippon Potato Salad" at bounding box center [941, 251] width 139 height 16
click at [865, 257] on input "Nippon Potato Salad premium japanese mayonnaise, golden russet potato" at bounding box center [858, 250] width 13 height 13
radio input "true"
click at [916, 332] on span "Grilled Forest Mushroom Salad" at bounding box center [974, 333] width 204 height 16
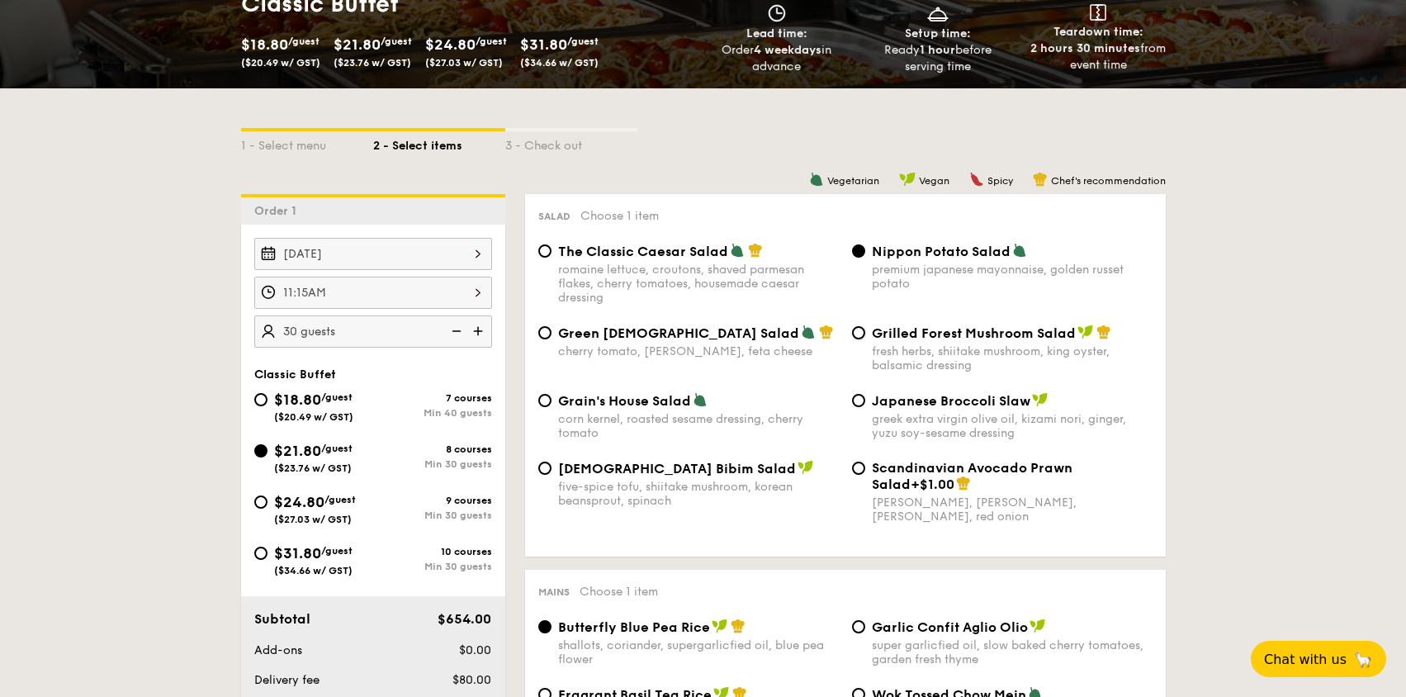
click at [865, 332] on input "Grilled Forest Mushroom Salad fresh herbs, shiitake mushroom, king oyster, bals…" at bounding box center [858, 332] width 13 height 13
radio input "true"
click at [747, 330] on div "Green [DEMOGRAPHIC_DATA] Salad" at bounding box center [698, 332] width 281 height 17
click at [551, 330] on input "Green Goddess Salad cherry tomato, [PERSON_NAME], feta cheese" at bounding box center [544, 332] width 13 height 13
radio input "true"
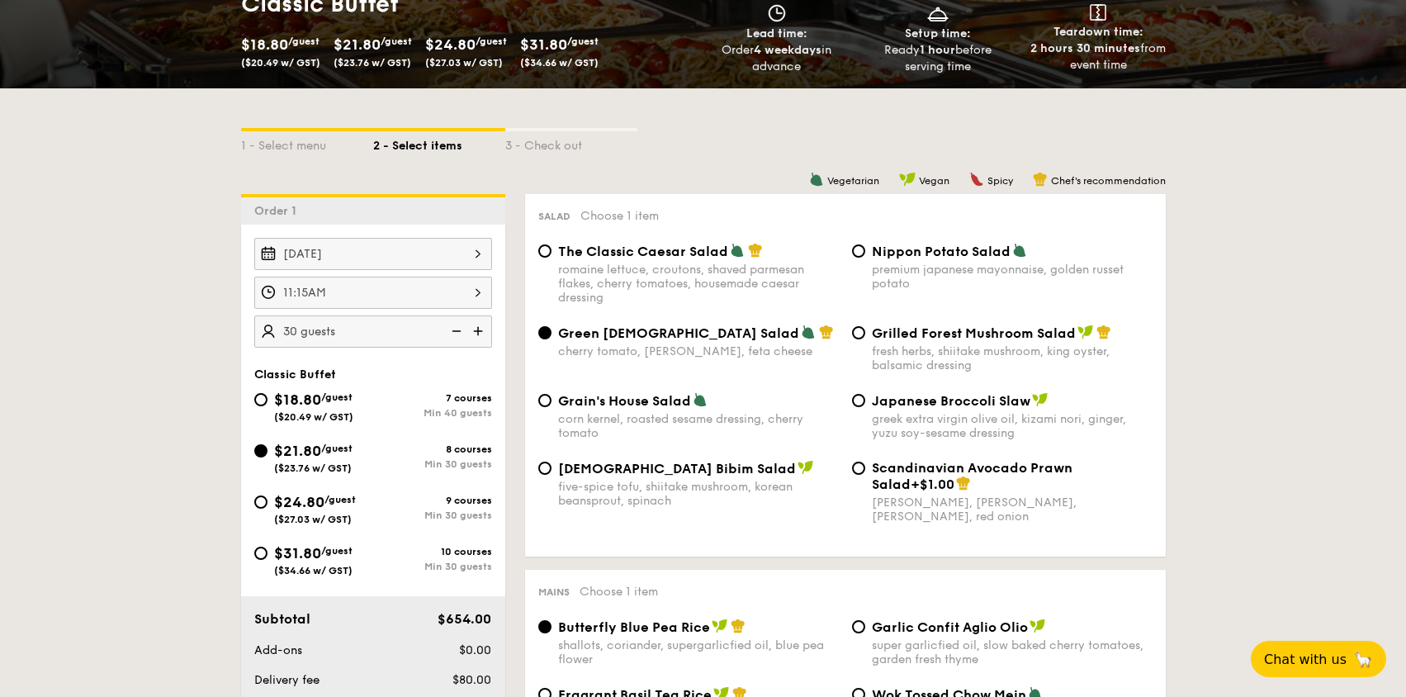
click at [983, 363] on div "fresh herbs, shiitake mushroom, king oyster, balsamic dressing" at bounding box center [1012, 358] width 281 height 28
click at [865, 339] on input "Grilled Forest Mushroom Salad fresh herbs, shiitake mushroom, king oyster, bals…" at bounding box center [858, 332] width 13 height 13
radio input "true"
click at [972, 429] on div "greek extra virgin olive oil, kizami nori, ginger, yuzu soy-sesame dressing" at bounding box center [1012, 426] width 281 height 28
click at [865, 407] on input "Japanese Broccoli Slaw greek extra virgin olive oil, kizami [PERSON_NAME], yuzu…" at bounding box center [858, 400] width 13 height 13
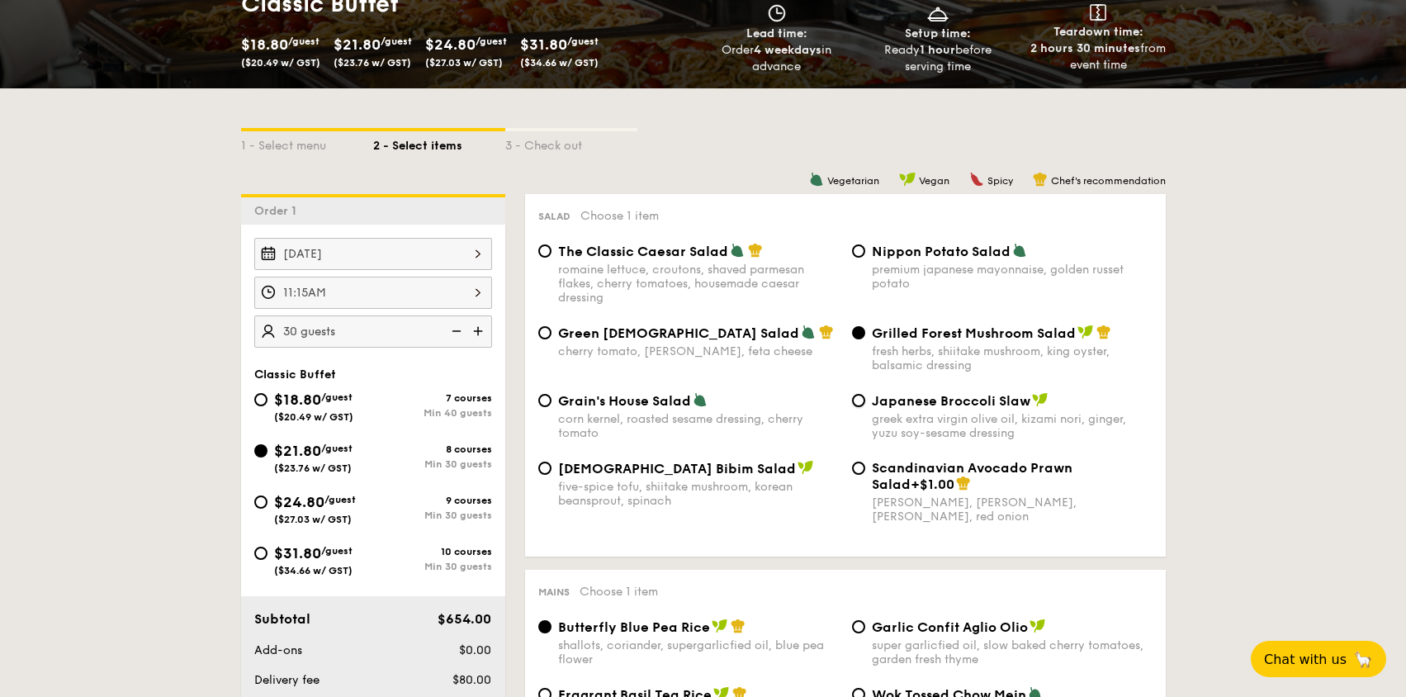
radio input "true"
click at [689, 447] on div "Grain's House Salad corn kernel, roasted sesame dressing, cherry tomato Japanes…" at bounding box center [845, 426] width 627 height 68
